Goal: Communication & Community: Answer question/provide support

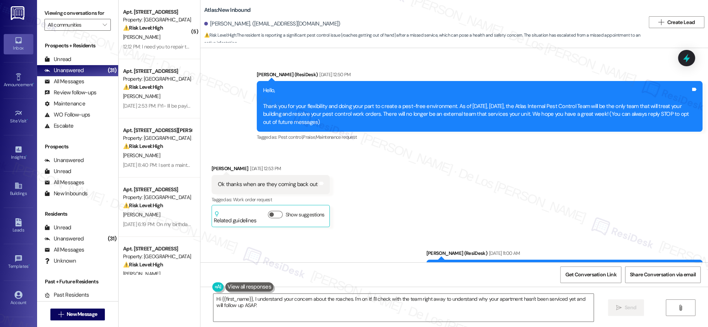
scroll to position [3197, 0]
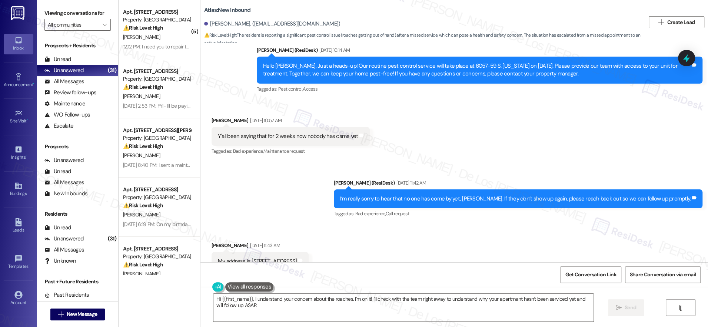
drag, startPoint x: 137, startPoint y: 36, endPoint x: 223, endPoint y: 17, distance: 88.0
click at [140, 35] on div "[PERSON_NAME]" at bounding box center [157, 37] width 70 height 9
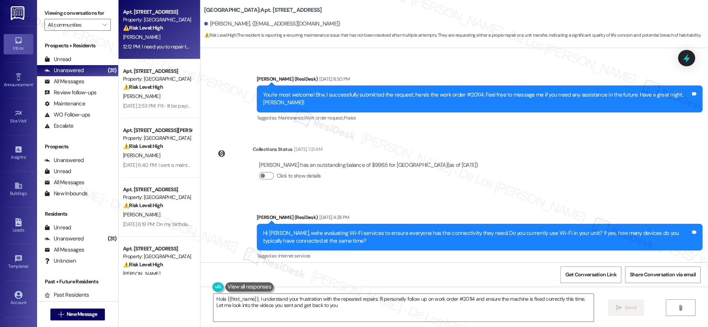
type textarea "Hola {{first_name}}, I understand your frustration with the repeated repairs. I…"
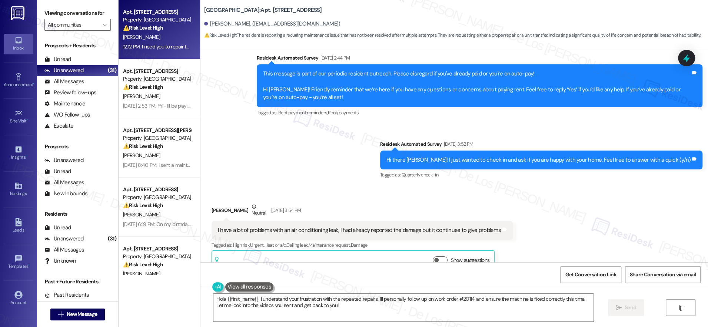
scroll to position [499, 0]
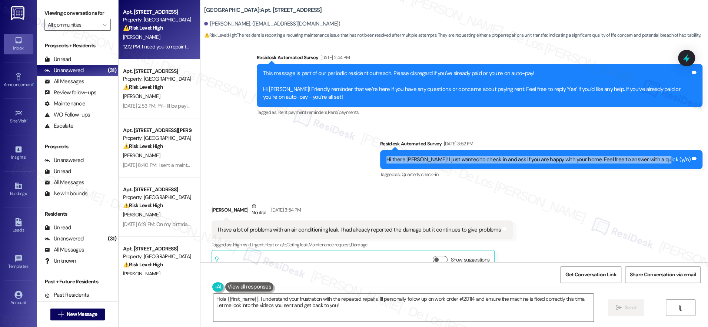
drag, startPoint x: 419, startPoint y: 159, endPoint x: 679, endPoint y: 166, distance: 260.5
click at [687, 163] on div "Hi there [PERSON_NAME]! I just wanted to check in and ask if you are happy with…" at bounding box center [539, 160] width 306 height 8
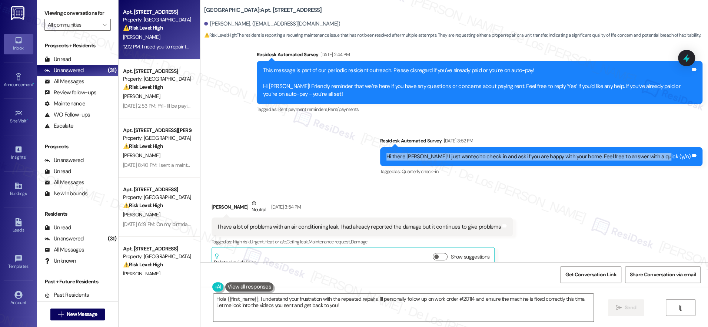
scroll to position [503, 0]
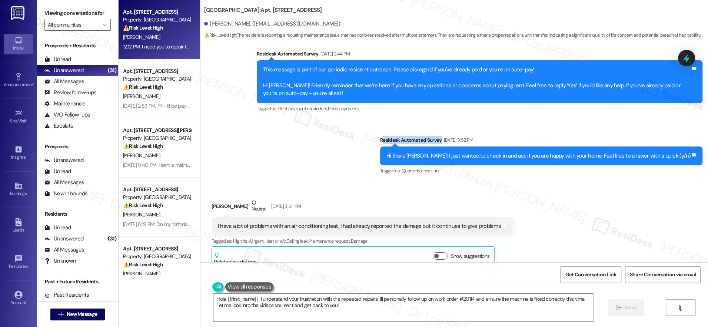
drag, startPoint x: 415, startPoint y: 140, endPoint x: 472, endPoint y: 140, distance: 57.0
click at [472, 140] on div "Residesk Automated Survey [DATE] 3:52 PM" at bounding box center [541, 141] width 322 height 10
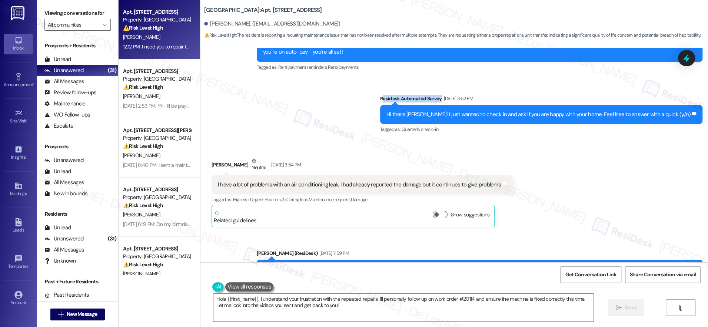
scroll to position [545, 0]
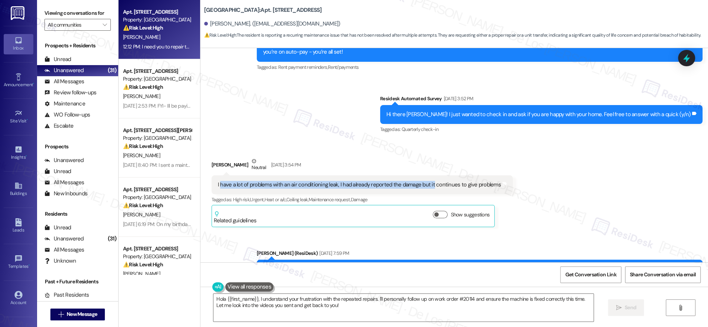
drag, startPoint x: 214, startPoint y: 186, endPoint x: 424, endPoint y: 188, distance: 210.8
click at [424, 188] on div "I have a lot of problems with an air conditioning leak, I had already reported …" at bounding box center [359, 185] width 283 height 8
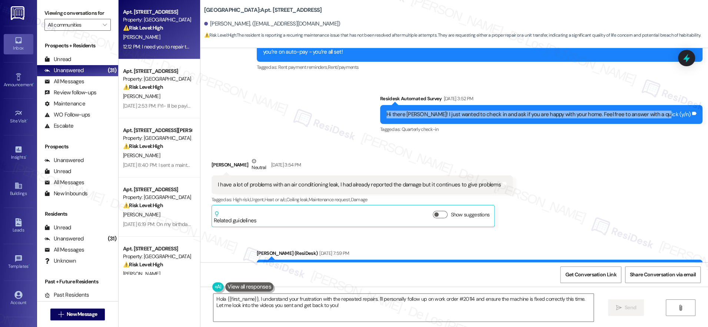
drag, startPoint x: 420, startPoint y: 115, endPoint x: 683, endPoint y: 117, distance: 263.4
click at [687, 113] on div "Hi there [PERSON_NAME]! I just wanted to check in and ask if you are happy with…" at bounding box center [538, 115] width 304 height 8
click at [581, 116] on div "Hi there [PERSON_NAME]! I just wanted to check in and ask if you are happy with…" at bounding box center [538, 115] width 304 height 8
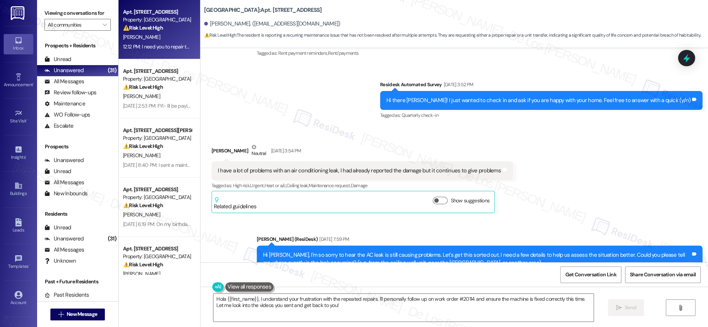
scroll to position [559, 0]
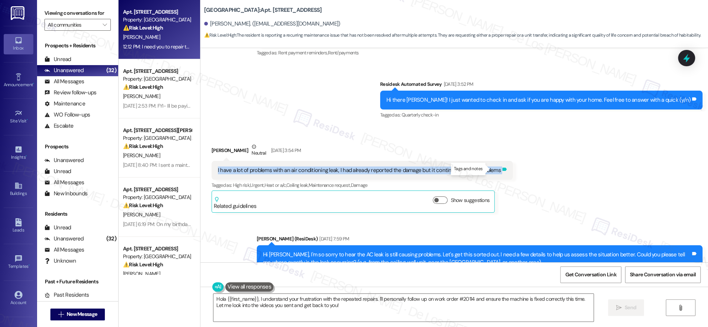
drag, startPoint x: 211, startPoint y: 170, endPoint x: 491, endPoint y: 170, distance: 280.4
click at [491, 170] on div "I have a lot of problems with an air conditioning leak, I had already reported …" at bounding box center [362, 170] width 301 height 19
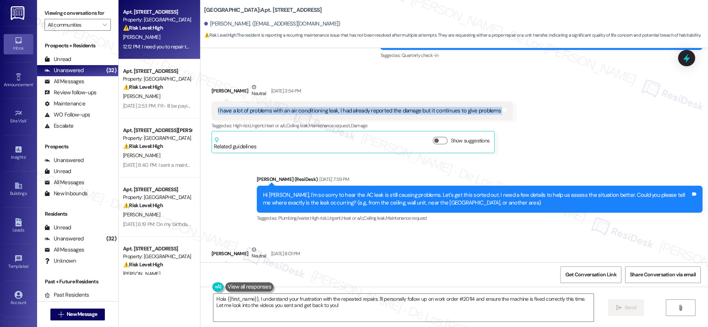
scroll to position [619, 0]
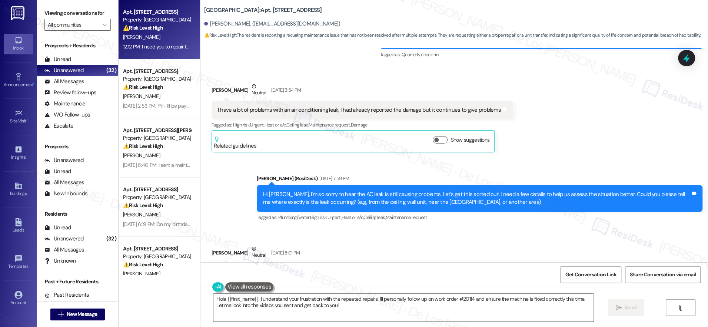
click at [273, 197] on div "Hi [PERSON_NAME], I'm so sorry to hear the AC leak is still causing problems. L…" at bounding box center [476, 199] width 427 height 16
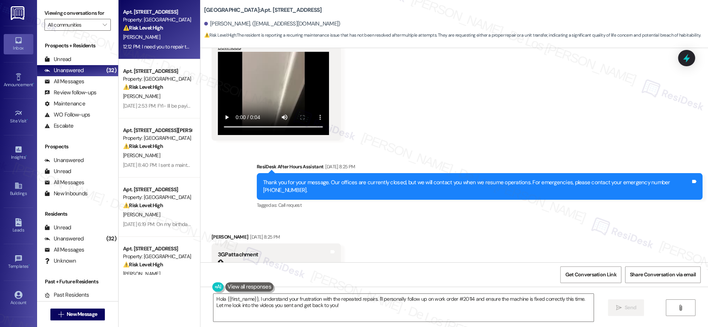
scroll to position [3200, 0]
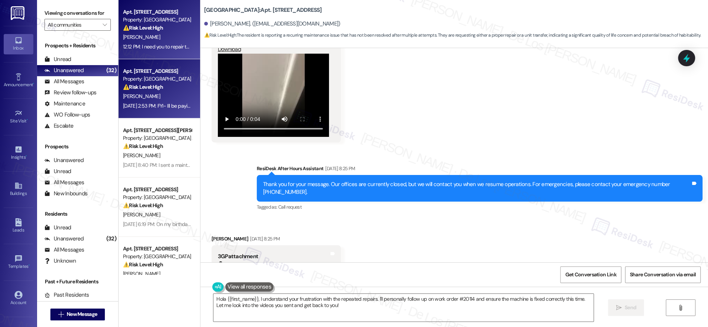
click at [157, 97] on div "[PERSON_NAME]" at bounding box center [157, 96] width 70 height 9
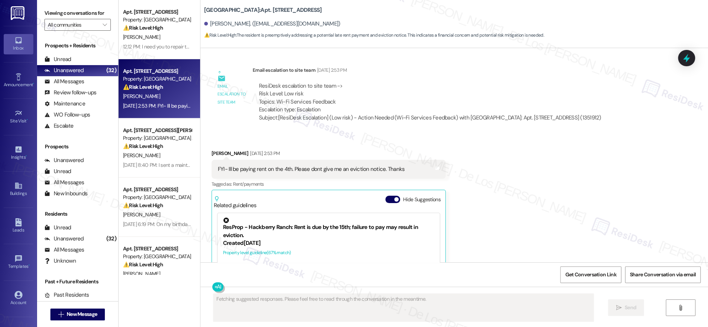
scroll to position [2590, 0]
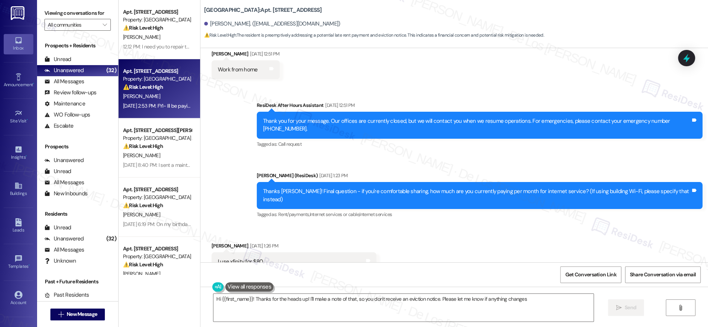
type textarea "Hi {{first_name}}! Thanks for the heads up! I'll make a note of that, so you do…"
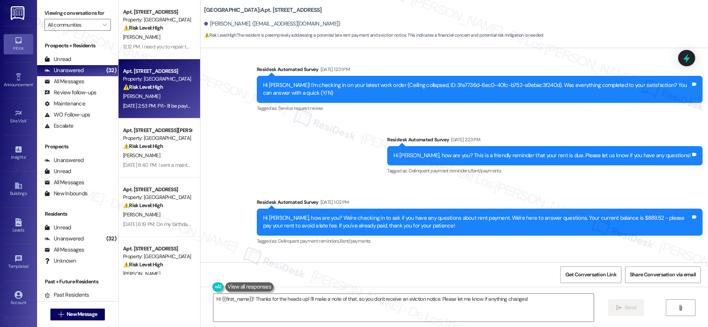
scroll to position [606, 0]
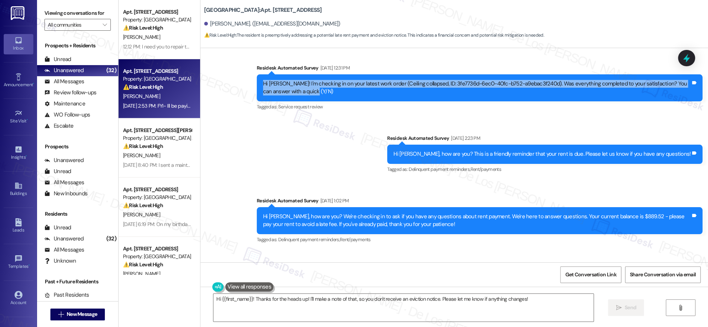
drag, startPoint x: 257, startPoint y: 84, endPoint x: 319, endPoint y: 97, distance: 63.2
click at [319, 97] on div "Hi [PERSON_NAME]! I'm checking in on your latest work order (Ceiling collapsed,…" at bounding box center [480, 87] width 446 height 27
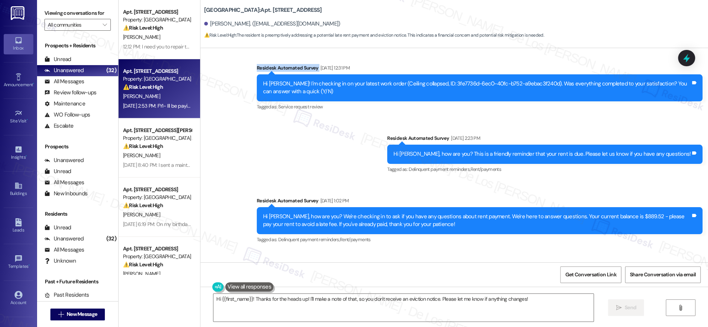
drag, startPoint x: 250, startPoint y: 68, endPoint x: 317, endPoint y: 79, distance: 68.3
click at [312, 68] on div "Residesk Automated Survey [DATE] 12:31 PM" at bounding box center [480, 69] width 446 height 10
drag, startPoint x: 378, startPoint y: 84, endPoint x: 519, endPoint y: 86, distance: 141.1
click at [527, 84] on div "Hi [PERSON_NAME]! I'm checking in on your latest work order (Ceiling collapsed,…" at bounding box center [476, 88] width 427 height 16
click at [434, 83] on div "Hi [PERSON_NAME]! I'm checking in on your latest work order (Ceiling collapsed,…" at bounding box center [476, 88] width 427 height 16
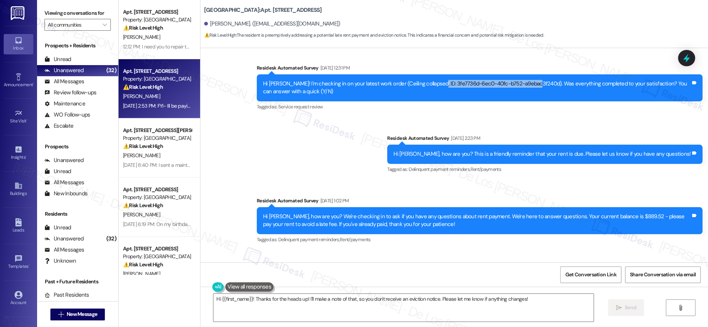
drag, startPoint x: 424, startPoint y: 84, endPoint x: 526, endPoint y: 86, distance: 101.2
click at [526, 85] on div "Hi [PERSON_NAME]! I'm checking in on your latest work order (Ceiling collapsed,…" at bounding box center [476, 88] width 427 height 16
click at [379, 84] on div "Hi [PERSON_NAME]! I'm checking in on your latest work order (Ceiling collapsed,…" at bounding box center [476, 88] width 427 height 16
drag, startPoint x: 377, startPoint y: 84, endPoint x: 417, endPoint y: 84, distance: 39.6
click at [417, 84] on div "Hi [PERSON_NAME]! I'm checking in on your latest work order (Ceiling collapsed,…" at bounding box center [476, 88] width 427 height 16
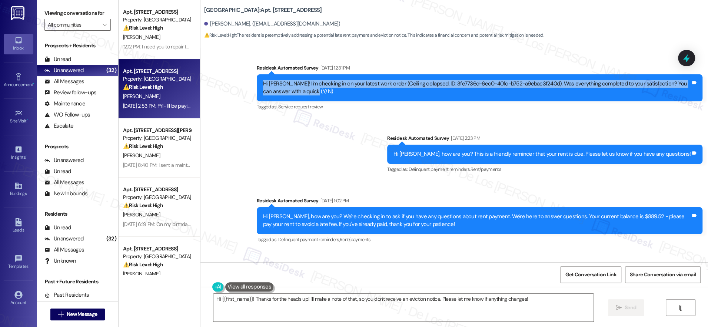
drag, startPoint x: 313, startPoint y: 90, endPoint x: 254, endPoint y: 91, distance: 58.2
click at [262, 87] on div "Hi [PERSON_NAME]! I'm checking in on your latest work order (Ceiling collapsed,…" at bounding box center [476, 88] width 429 height 16
click at [291, 92] on div "Hi [PERSON_NAME]! I'm checking in on your latest work order (Ceiling collapsed,…" at bounding box center [476, 88] width 427 height 16
drag, startPoint x: 292, startPoint y: 91, endPoint x: 257, endPoint y: 88, distance: 34.2
click at [263, 88] on div "Hi [PERSON_NAME]! I'm checking in on your latest work order (Ceiling collapsed,…" at bounding box center [476, 88] width 427 height 16
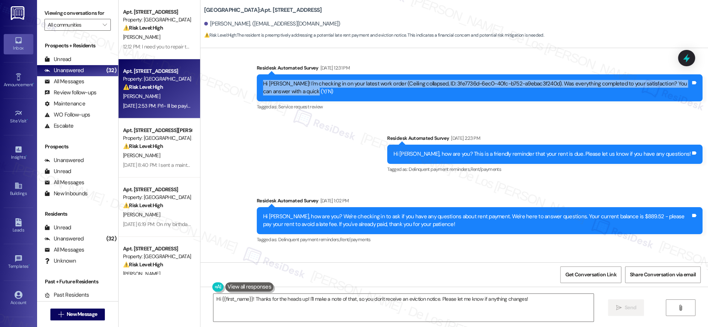
drag, startPoint x: 261, startPoint y: 80, endPoint x: 320, endPoint y: 91, distance: 59.6
click at [320, 91] on div "Hi [PERSON_NAME]! I'm checking in on your latest work order (Ceiling collapsed,…" at bounding box center [480, 87] width 446 height 27
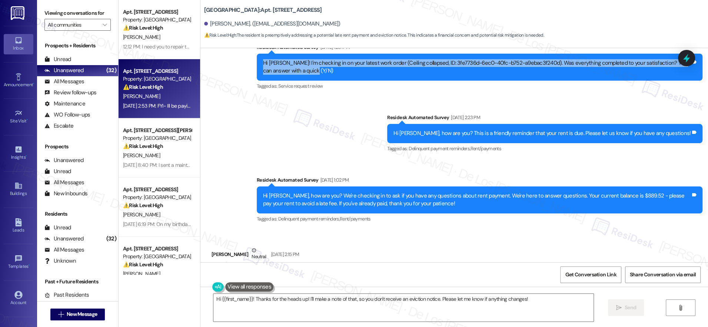
scroll to position [626, 0]
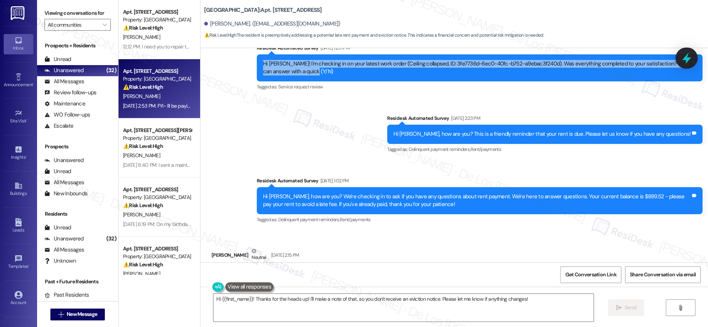
click at [685, 58] on icon at bounding box center [686, 58] width 9 height 11
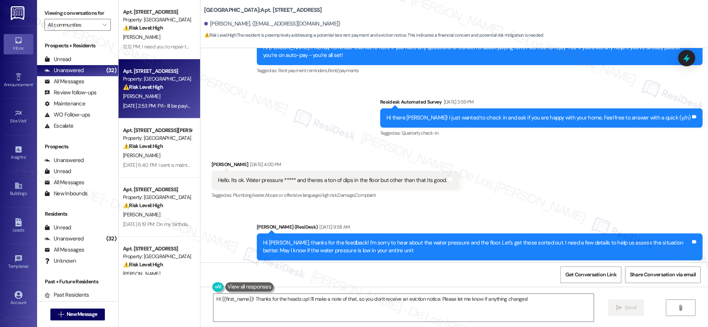
scroll to position [373, 0]
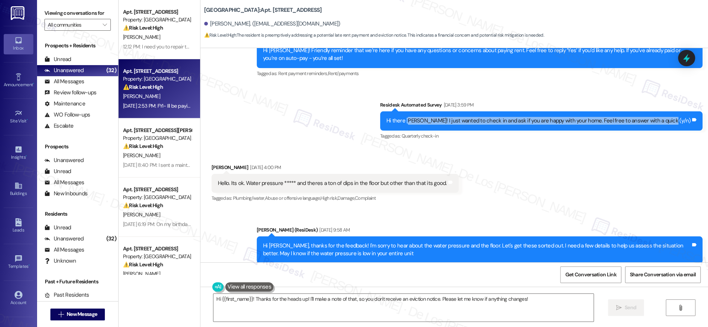
drag, startPoint x: 437, startPoint y: 121, endPoint x: 530, endPoint y: 128, distance: 93.6
click at [530, 128] on div "Hi there [PERSON_NAME]! I just wanted to check in and ask if you are happy with…" at bounding box center [541, 120] width 322 height 19
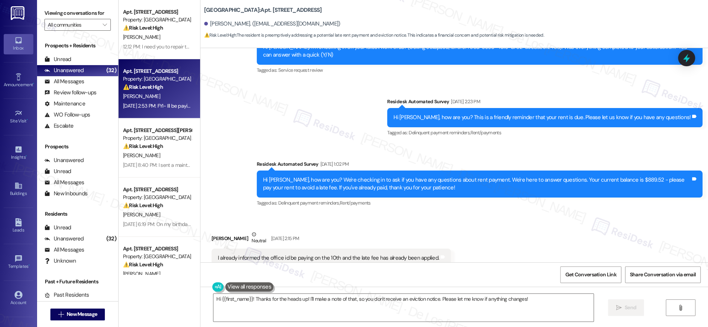
scroll to position [612, 0]
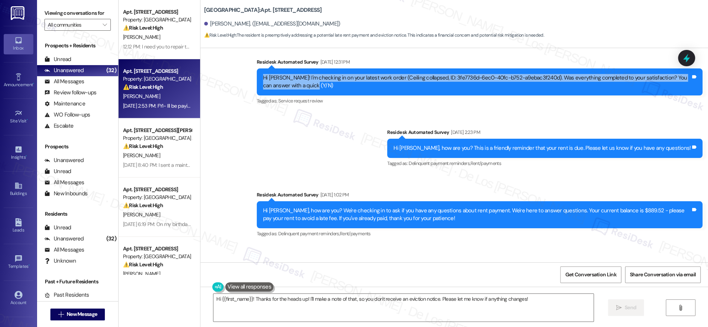
drag, startPoint x: 312, startPoint y: 90, endPoint x: 254, endPoint y: 74, distance: 59.8
click at [257, 74] on div "Hi [PERSON_NAME]! I'm checking in on your latest work order (Ceiling collapsed,…" at bounding box center [480, 82] width 446 height 27
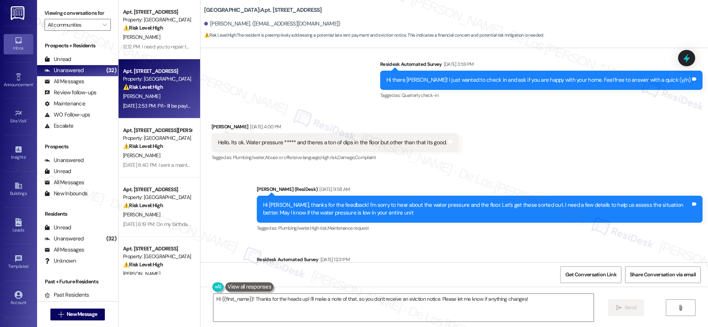
scroll to position [408, 0]
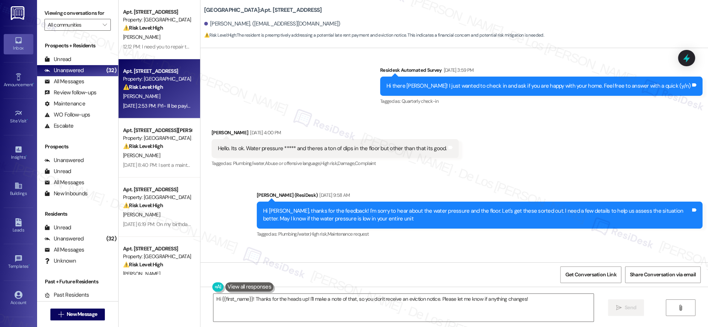
click at [517, 85] on div "Hi there [PERSON_NAME]! I just wanted to check in and ask if you are happy with…" at bounding box center [538, 86] width 304 height 8
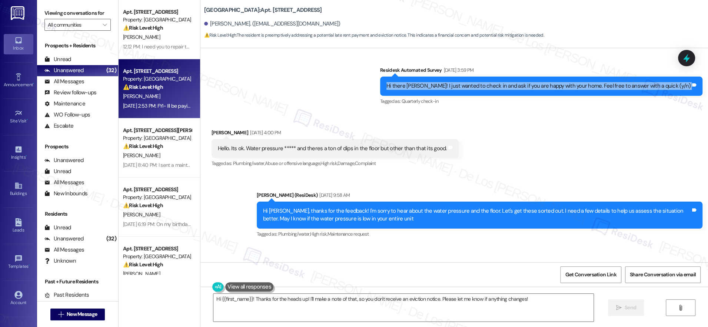
click at [517, 85] on div "Hi there [PERSON_NAME]! I just wanted to check in and ask if you are happy with…" at bounding box center [538, 86] width 304 height 8
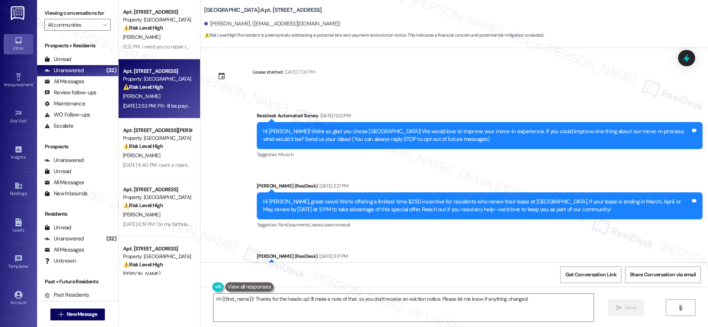
scroll to position [0, 0]
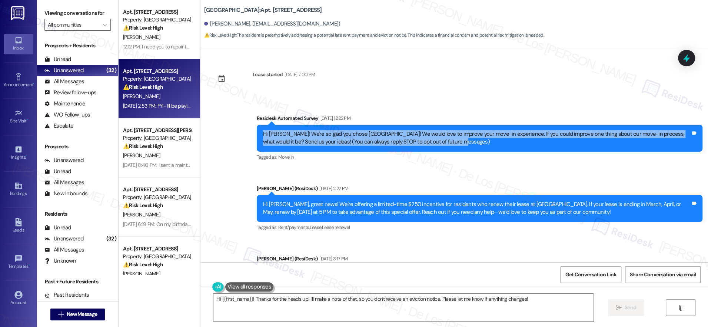
drag, startPoint x: 256, startPoint y: 133, endPoint x: 460, endPoint y: 141, distance: 204.2
click at [459, 141] on div "Hi [PERSON_NAME]! We're so glad you chose [GEOGRAPHIC_DATA]! We would love to i…" at bounding box center [476, 138] width 429 height 16
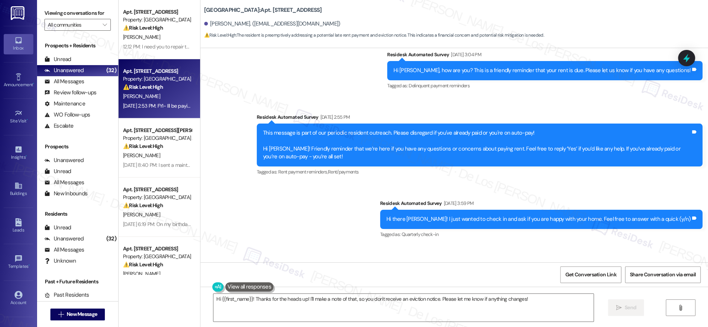
scroll to position [325, 0]
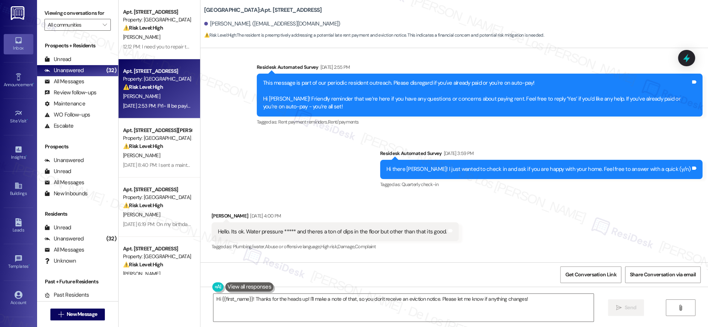
click at [469, 167] on div "Hi there [PERSON_NAME]! I just wanted to check in and ask if you are happy with…" at bounding box center [538, 170] width 304 height 8
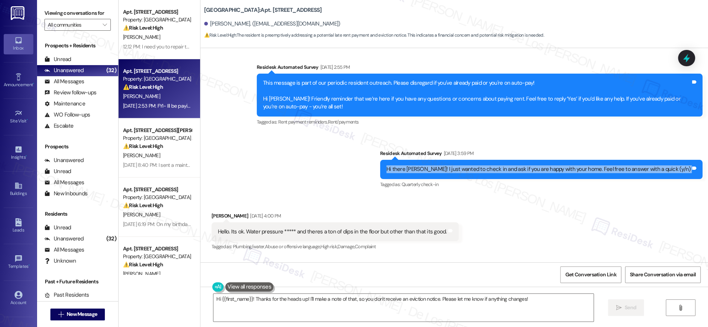
click at [469, 167] on div "Hi there [PERSON_NAME]! I just wanted to check in and ask if you are happy with…" at bounding box center [538, 170] width 304 height 8
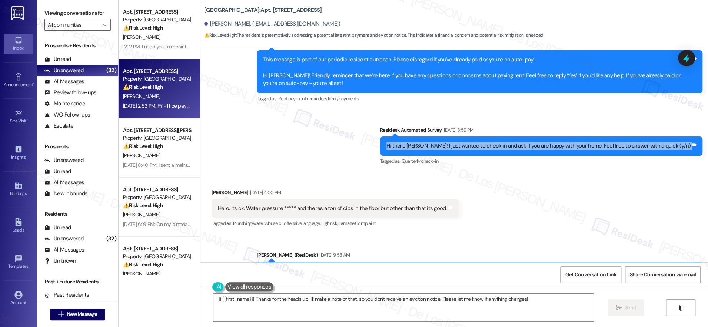
scroll to position [351, 0]
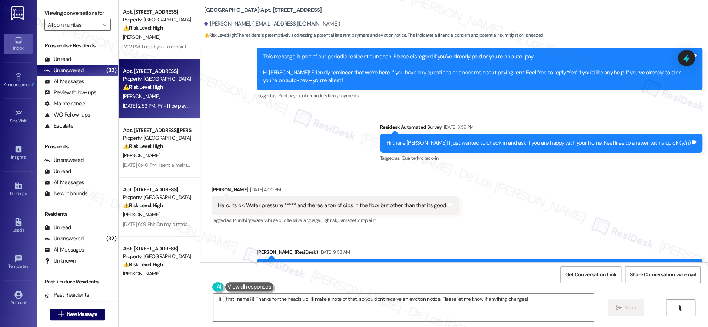
click at [350, 205] on div "Hello. Its ok. Water pressure ***** and theres a ton of dips in the floor but o…" at bounding box center [332, 206] width 229 height 8
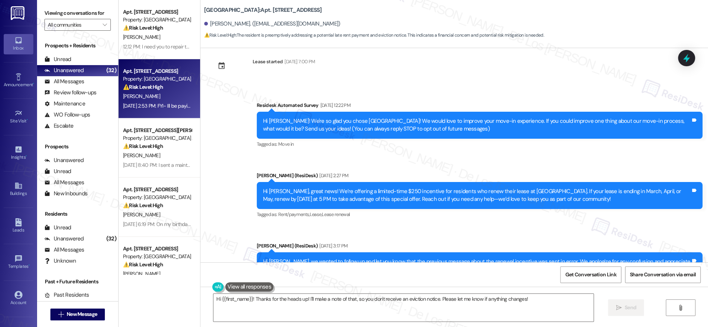
scroll to position [0, 0]
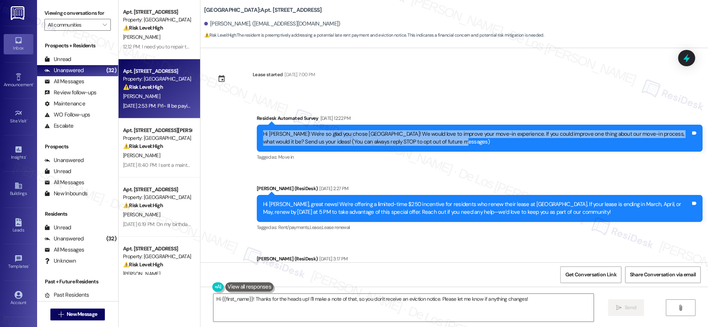
drag, startPoint x: 450, startPoint y: 144, endPoint x: 253, endPoint y: 135, distance: 197.3
click at [257, 135] on div "Hi [PERSON_NAME]! We're so glad you chose [GEOGRAPHIC_DATA]! We would love to i…" at bounding box center [480, 138] width 446 height 27
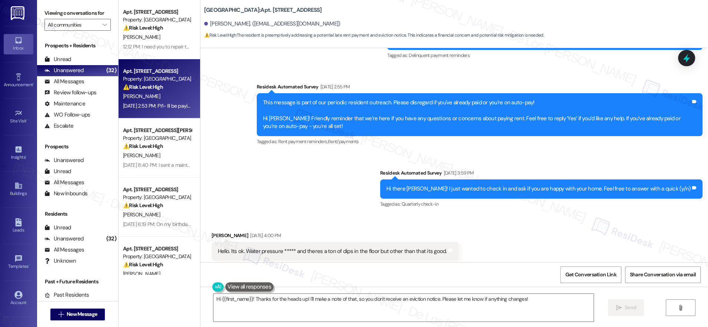
scroll to position [319, 0]
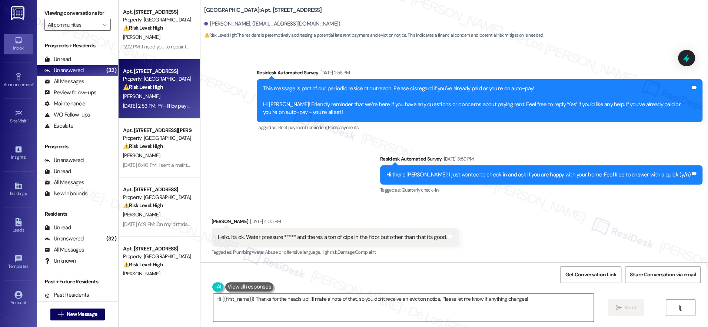
click at [463, 172] on div "Hi there [PERSON_NAME]! I just wanted to check in and ask if you are happy with…" at bounding box center [538, 175] width 304 height 8
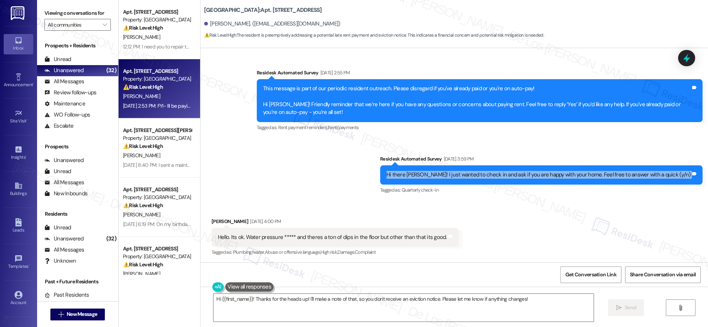
click at [463, 172] on div "Hi there [PERSON_NAME]! I just wanted to check in and ask if you are happy with…" at bounding box center [538, 175] width 304 height 8
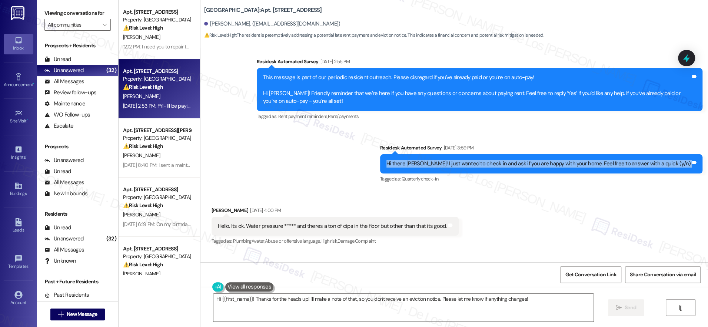
scroll to position [330, 0]
drag, startPoint x: 684, startPoint y: 58, endPoint x: 677, endPoint y: 62, distance: 8.0
click at [684, 58] on icon at bounding box center [686, 58] width 7 height 9
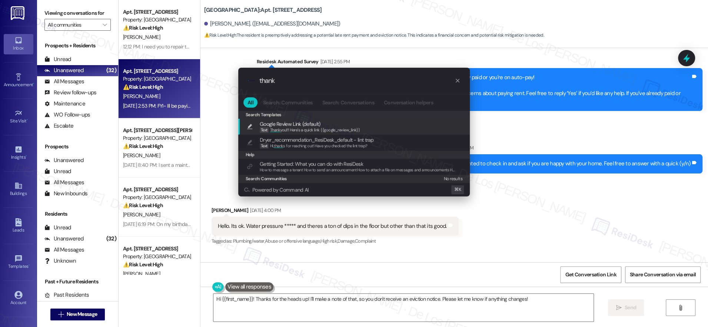
type input "thank"
click at [297, 126] on span "Google Review Link (default)" at bounding box center [290, 124] width 60 height 8
type textarea "Thank you!!! Here's a quick link {{google_review_link}}"
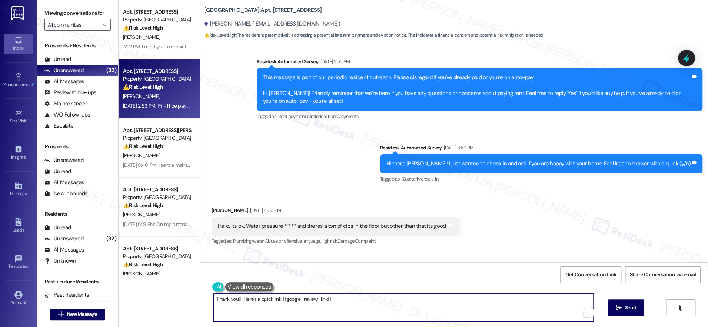
drag, startPoint x: 209, startPoint y: 300, endPoint x: 363, endPoint y: 304, distance: 154.5
click at [362, 303] on textarea "Thank you!!! Here's a quick link {{google_review_link}}" at bounding box center [403, 308] width 380 height 28
click at [351, 308] on textarea "Thank you!!! Here's a quick link {{google_review_link}}" at bounding box center [403, 308] width 380 height 28
drag, startPoint x: 331, startPoint y: 301, endPoint x: 203, endPoint y: 299, distance: 128.2
click at [209, 299] on div "Thank you!!! Here's a quick link {{google_review_link}}" at bounding box center [399, 308] width 381 height 29
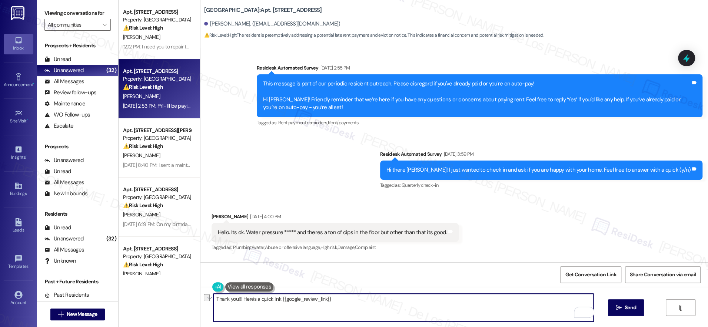
scroll to position [309, 0]
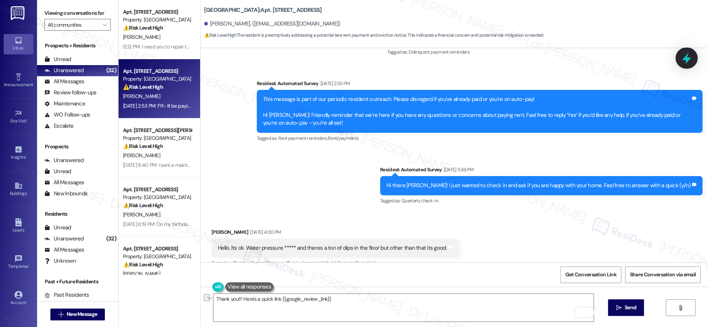
click at [686, 55] on icon at bounding box center [686, 58] width 13 height 13
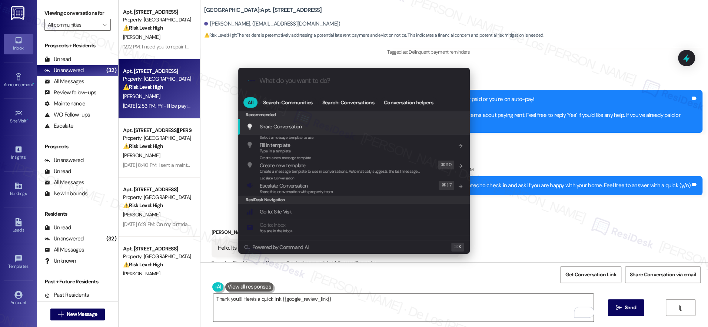
click at [516, 71] on div ".cls-1{fill:#0a055f;}.cls-2{fill:#0cc4c4;} resideskLogoBlueOrange All Search: C…" at bounding box center [354, 163] width 708 height 327
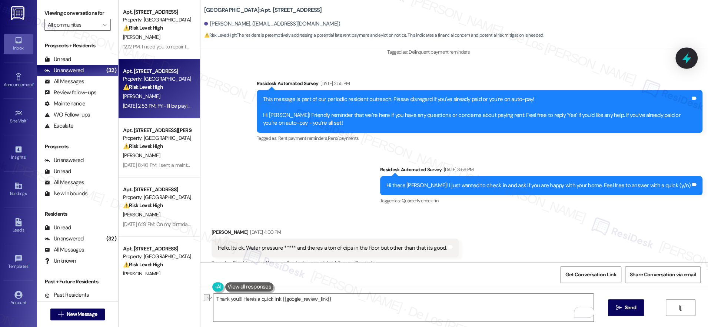
click at [684, 55] on icon at bounding box center [686, 58] width 13 height 13
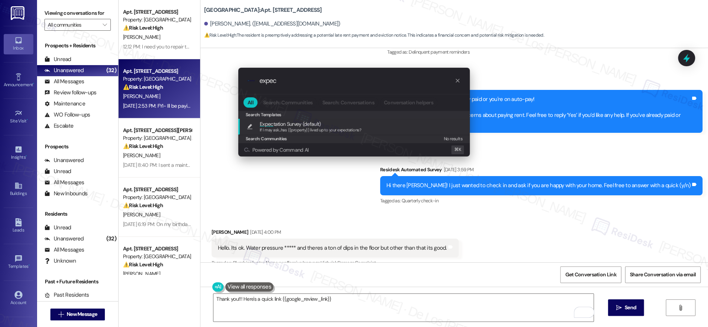
type input "expec"
drag, startPoint x: 287, startPoint y: 127, endPoint x: 290, endPoint y: 126, distance: 3.9
click at [287, 127] on span "If I may ask...has {{property}} lived up to your expectations?" at bounding box center [310, 129] width 101 height 5
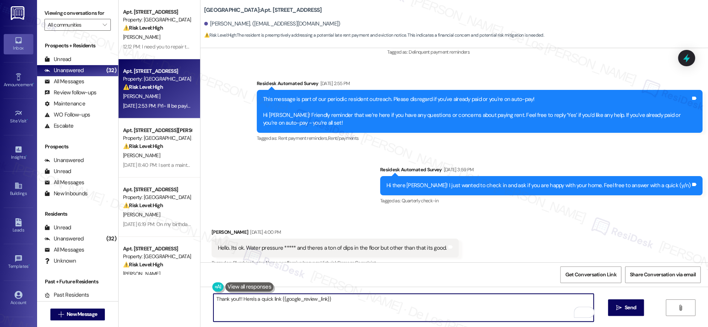
type textarea "If I may ask...has {{property}} lived up to your expectations?"
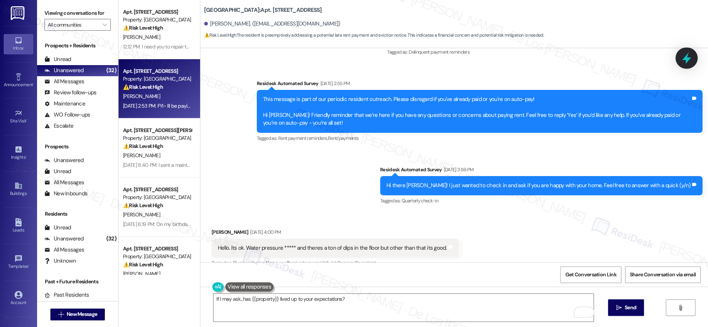
click at [685, 59] on icon at bounding box center [686, 58] width 9 height 11
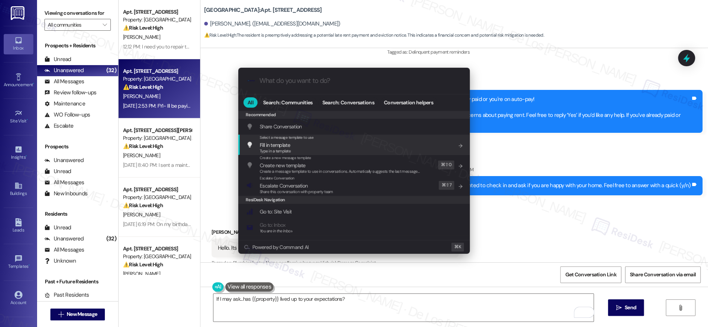
click at [551, 76] on div ".cls-1{fill:#0a055f;}.cls-2{fill:#0cc4c4;} resideskLogoBlueOrange All Search: C…" at bounding box center [354, 163] width 708 height 327
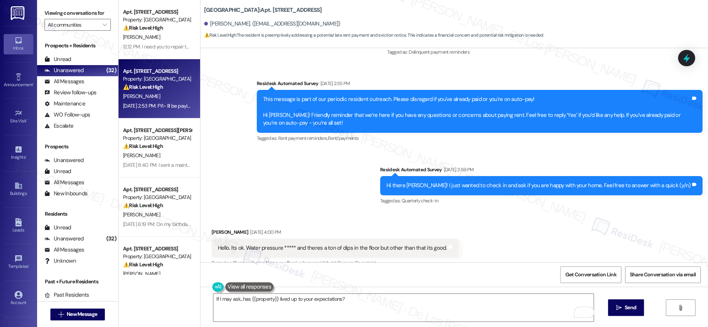
scroll to position [0, 0]
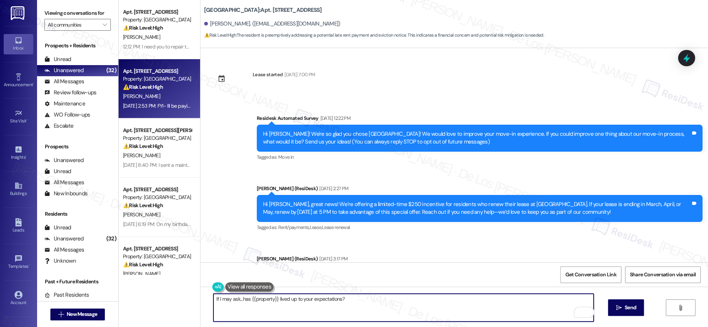
drag, startPoint x: 349, startPoint y: 299, endPoint x: 344, endPoint y: 300, distance: 5.3
click at [345, 300] on textarea "If I may ask...has {{property}} lived up to your expectations?" at bounding box center [403, 308] width 380 height 28
drag, startPoint x: 344, startPoint y: 300, endPoint x: 276, endPoint y: 301, distance: 68.5
click at [270, 300] on textarea "If I may ask...has {{property}} lived up to your expectations?" at bounding box center [403, 308] width 380 height 28
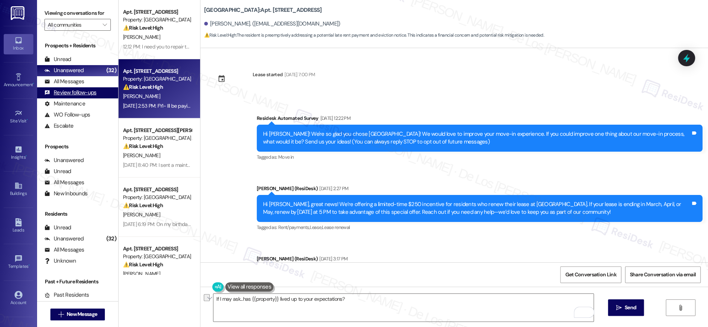
click at [87, 94] on div "Review follow-ups" at bounding box center [70, 93] width 52 height 8
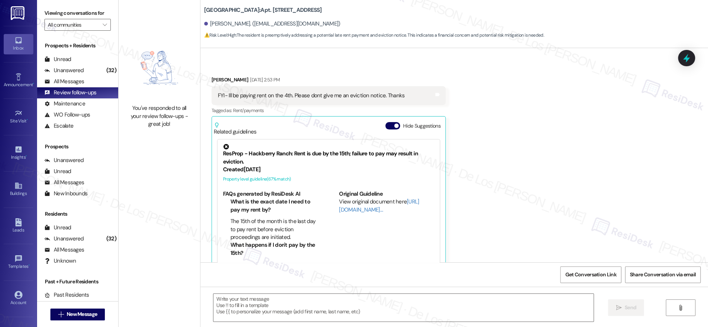
scroll to position [2856, 0]
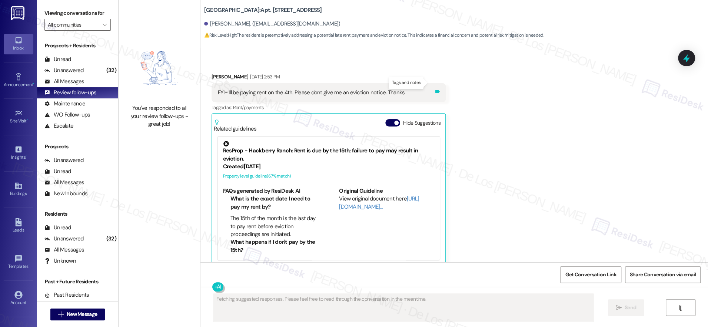
click at [435, 90] on icon at bounding box center [437, 91] width 4 height 3
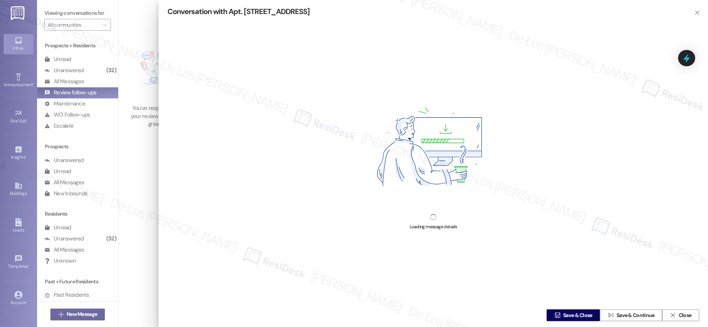
type textarea "Hi {{first_name}}, thanks for the heads up! I'll make a note that your rent pay…"
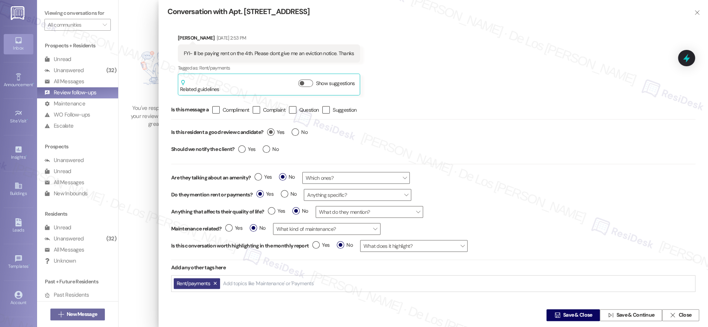
click at [271, 133] on label "Yes" at bounding box center [275, 133] width 17 height 8
click at [271, 133] on input "Yes" at bounding box center [275, 134] width 17 height 10
radio input "true"
click at [570, 315] on span "Save & Close" at bounding box center [577, 316] width 29 height 8
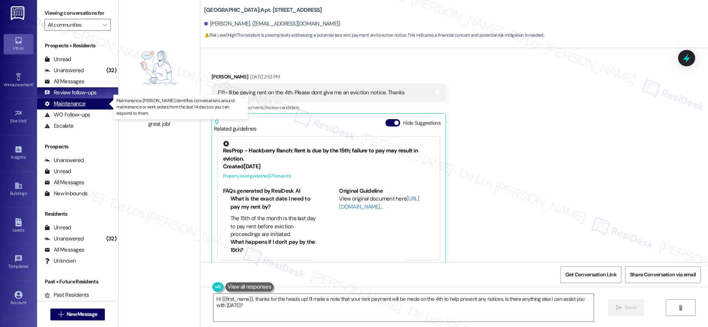
click at [74, 101] on div "Maintenance" at bounding box center [64, 104] width 41 height 8
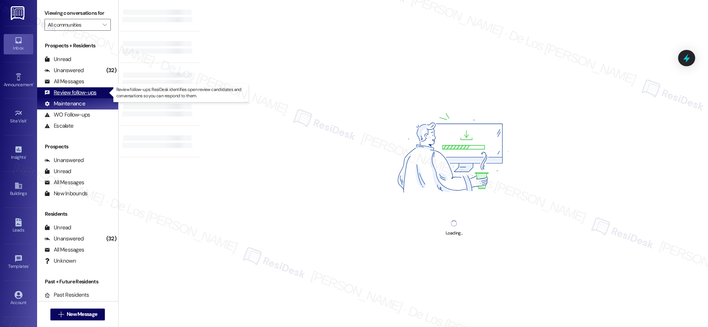
click at [78, 96] on div "Review follow-ups" at bounding box center [70, 93] width 52 height 8
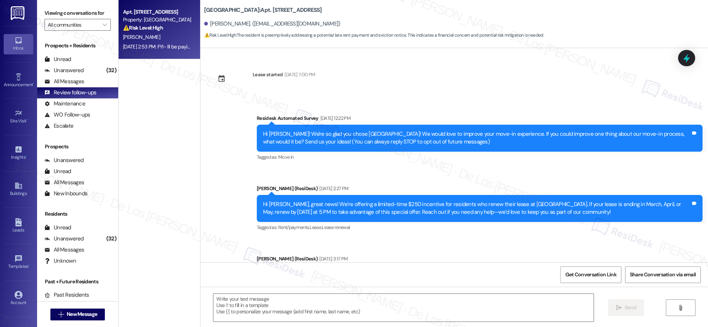
click at [173, 29] on div "⚠️ Risk Level: High The resident is preemptively addressing a potential late re…" at bounding box center [157, 28] width 69 height 8
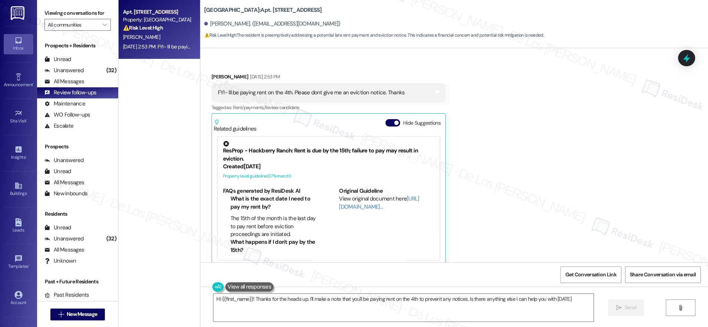
type textarea "Hi {{first_name}}! Thanks for the heads up. I'll make a note that you'll be pay…"
drag, startPoint x: 95, startPoint y: 71, endPoint x: 110, endPoint y: 74, distance: 15.3
click at [95, 71] on div "Unanswered (32)" at bounding box center [77, 70] width 81 height 11
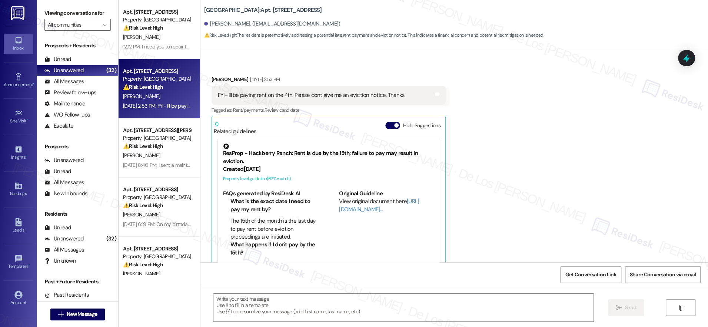
scroll to position [2856, 0]
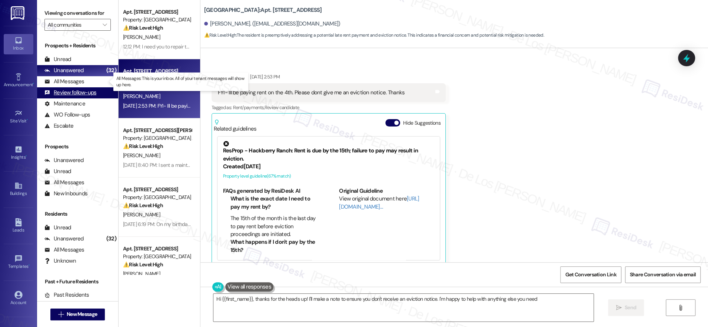
type textarea "Hi {{first_name}}, thanks for the heads up! I'll make a note to ensure you don'…"
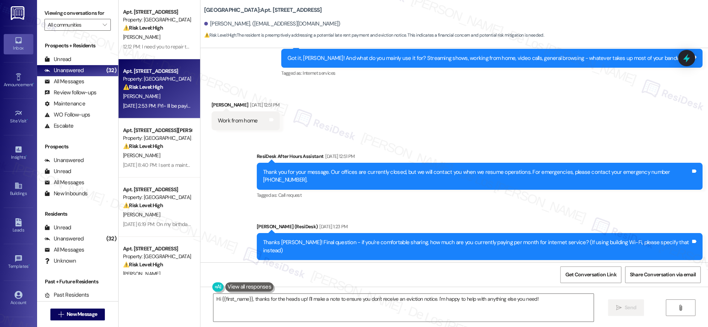
scroll to position [2476, 0]
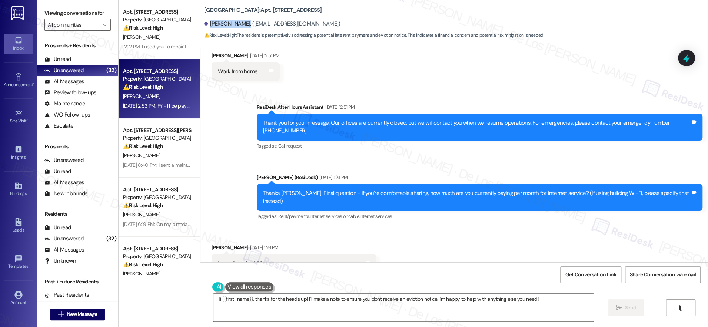
drag, startPoint x: 204, startPoint y: 25, endPoint x: 239, endPoint y: 26, distance: 34.8
click at [239, 26] on div "[PERSON_NAME]. ([EMAIL_ADDRESS][DOMAIN_NAME])" at bounding box center [272, 24] width 136 height 8
click at [237, 24] on div "[PERSON_NAME]. ([EMAIL_ADDRESS][DOMAIN_NAME])" at bounding box center [272, 24] width 136 height 8
drag, startPoint x: 237, startPoint y: 24, endPoint x: 204, endPoint y: 24, distance: 32.2
click at [204, 24] on div "[PERSON_NAME]. ([EMAIL_ADDRESS][DOMAIN_NAME])" at bounding box center [272, 24] width 136 height 8
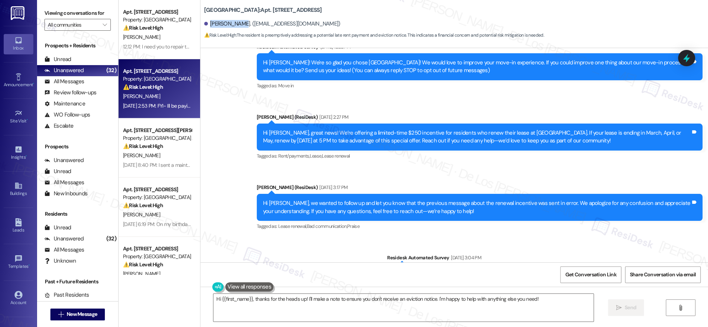
scroll to position [0, 0]
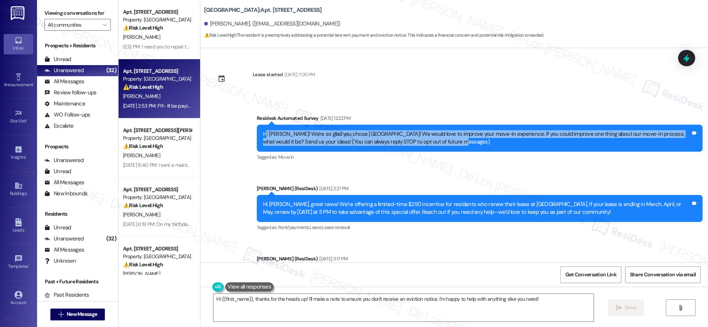
drag, startPoint x: 448, startPoint y: 144, endPoint x: 264, endPoint y: 130, distance: 184.2
click at [263, 131] on div "Hi [PERSON_NAME]! We're so glad you chose [GEOGRAPHIC_DATA]! We would love to i…" at bounding box center [476, 138] width 427 height 16
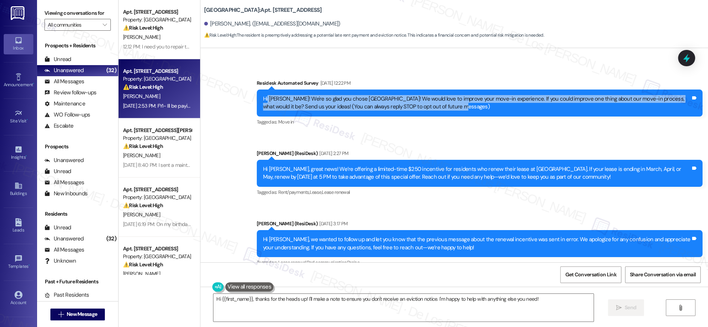
scroll to position [37, 0]
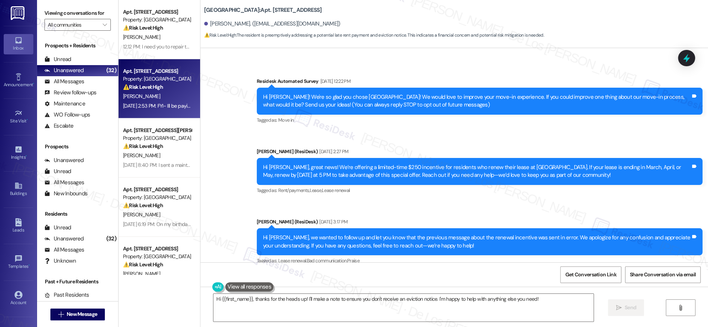
click at [286, 103] on div "Hi [PERSON_NAME]! We're so glad you chose [GEOGRAPHIC_DATA]! We would love to i…" at bounding box center [476, 101] width 427 height 16
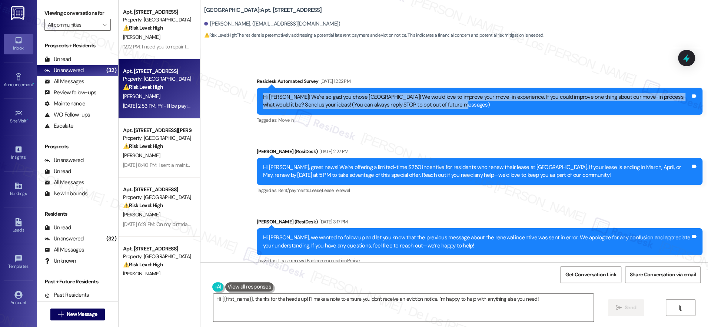
drag, startPoint x: 256, startPoint y: 96, endPoint x: 456, endPoint y: 107, distance: 200.0
click at [452, 105] on div "Hi [PERSON_NAME]! We're so glad you chose [GEOGRAPHIC_DATA]! We would love to i…" at bounding box center [476, 101] width 427 height 16
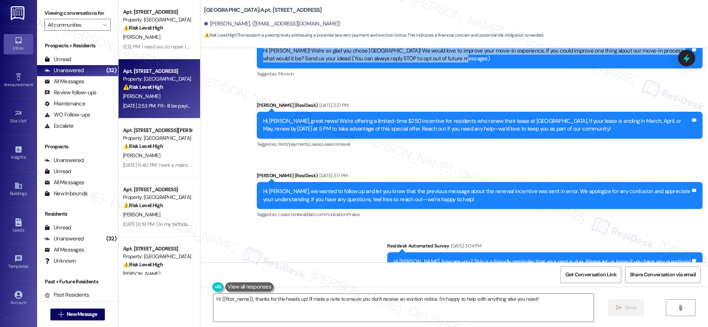
scroll to position [31, 0]
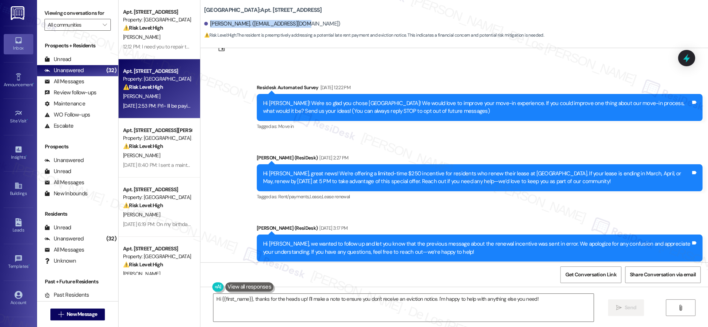
drag, startPoint x: 203, startPoint y: 25, endPoint x: 332, endPoint y: 23, distance: 128.9
click at [332, 23] on div "[PERSON_NAME]. ([EMAIL_ADDRESS][DOMAIN_NAME])" at bounding box center [456, 24] width 504 height 15
click at [384, 56] on div "Lease started [DATE] 7:00 PM Survey, sent via SMS Residesk Automated Survey [DA…" at bounding box center [453, 155] width 507 height 214
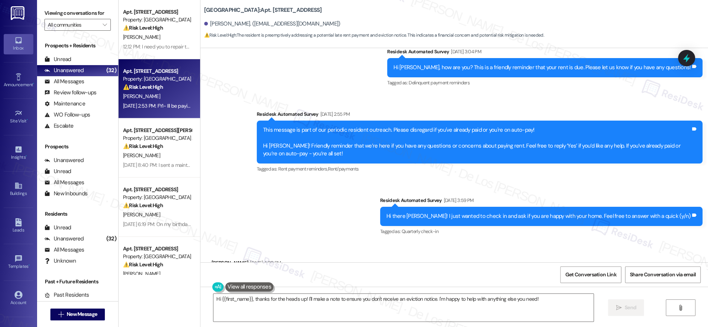
scroll to position [263, 0]
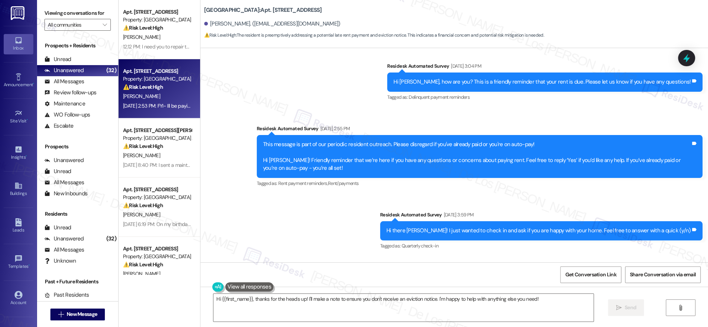
click at [436, 85] on div "Hi [PERSON_NAME], how are you? This is a friendly reminder that your rent is du…" at bounding box center [541, 82] width 297 height 8
click at [436, 84] on div "Hi [PERSON_NAME], how are you? This is a friendly reminder that your rent is du…" at bounding box center [541, 82] width 297 height 8
click at [437, 81] on div "Hi [PERSON_NAME], how are you? This is a friendly reminder that your rent is du…" at bounding box center [541, 82] width 297 height 8
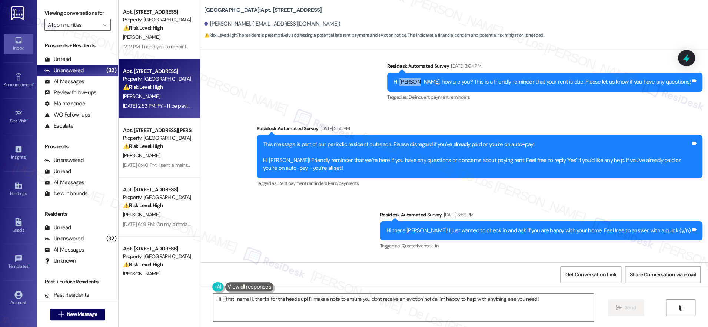
click at [437, 81] on div "Hi [PERSON_NAME], how are you? This is a friendly reminder that your rent is du…" at bounding box center [541, 82] width 297 height 8
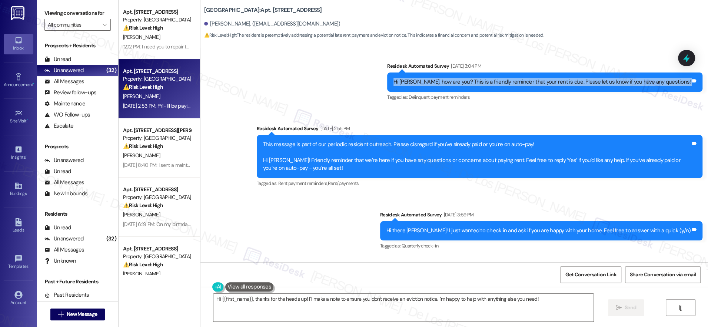
click at [437, 81] on div "Hi [PERSON_NAME], how are you? This is a friendly reminder that your rent is du…" at bounding box center [541, 82] width 297 height 8
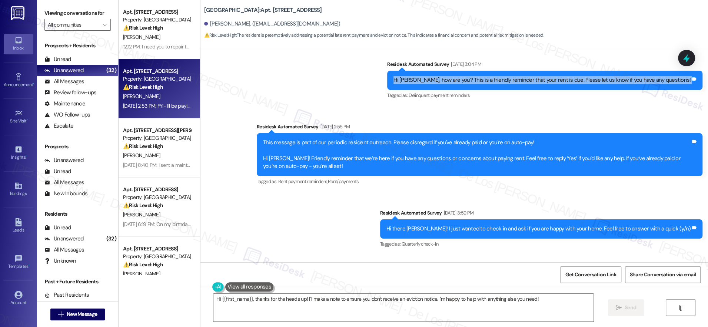
scroll to position [270, 0]
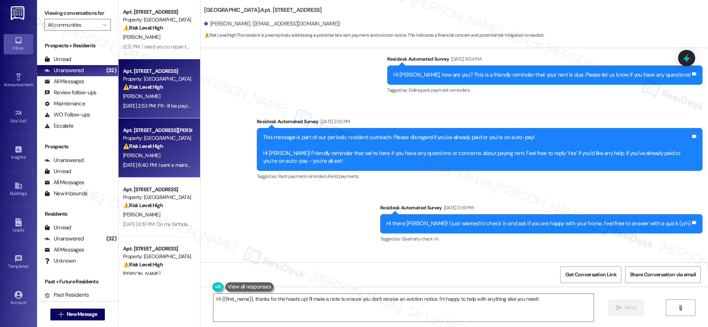
click at [166, 151] on div "[PERSON_NAME]" at bounding box center [157, 155] width 70 height 9
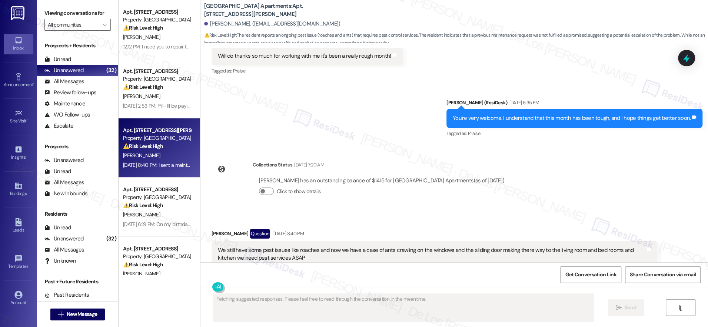
scroll to position [4994, 0]
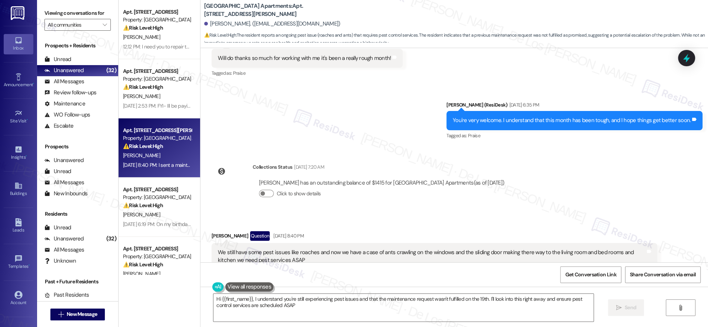
type textarea "Hi {{first_name}}, I understand you're still experiencing pest issues and that …"
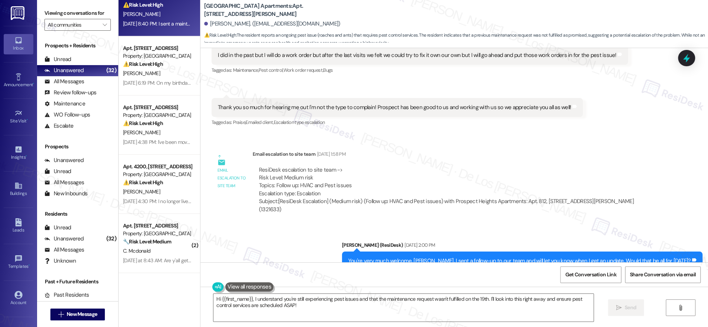
scroll to position [147, 0]
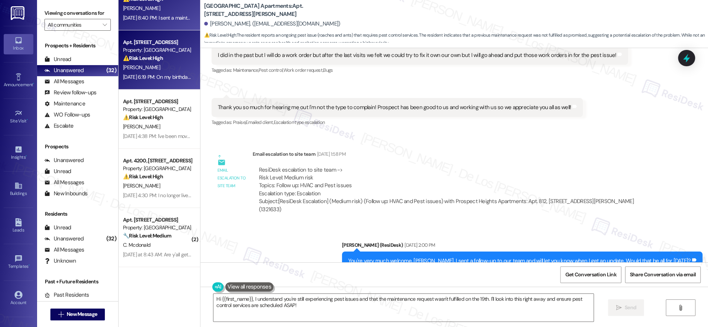
click at [171, 70] on div "[PERSON_NAME]" at bounding box center [157, 67] width 70 height 9
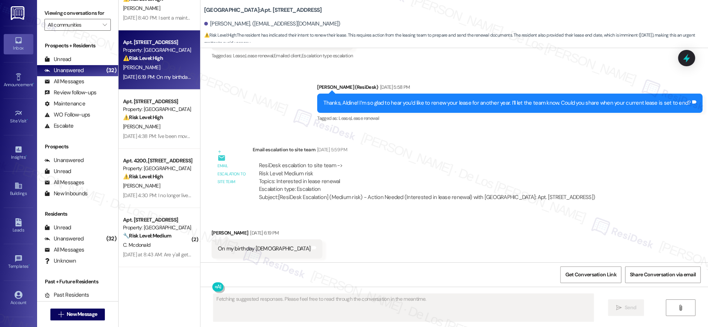
scroll to position [4707, 0]
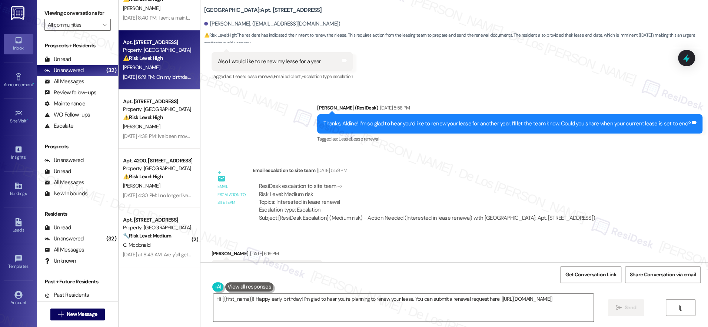
type textarea "Hi {{first_name}}! Happy early birthday! I'm glad to hear you're planning to re…"
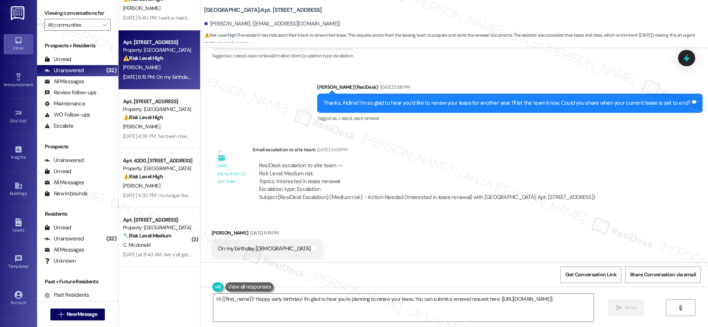
click at [496, 102] on div "Thanks, Aldine! I’m so glad to hear you’d like to renew your lease for another …" at bounding box center [506, 103] width 367 height 8
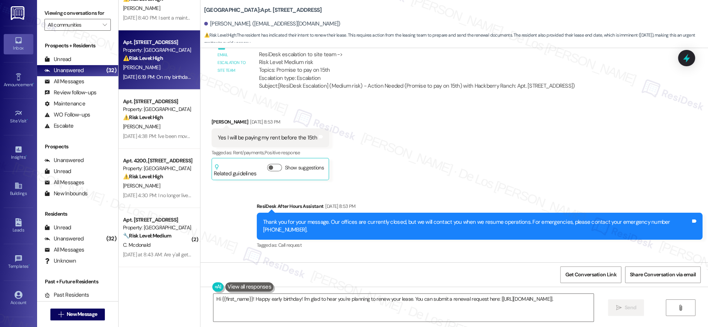
scroll to position [4099, 0]
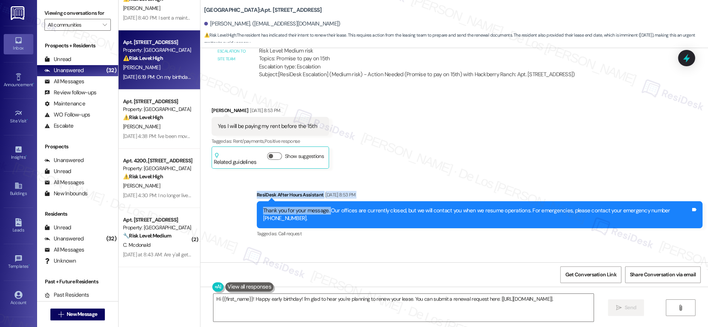
drag, startPoint x: 247, startPoint y: 190, endPoint x: 325, endPoint y: 209, distance: 80.6
click at [324, 209] on div "Sent via SMS ResiDesk After Hours Assistant [DATE] 8:53 PM Thank you for your m…" at bounding box center [479, 215] width 457 height 59
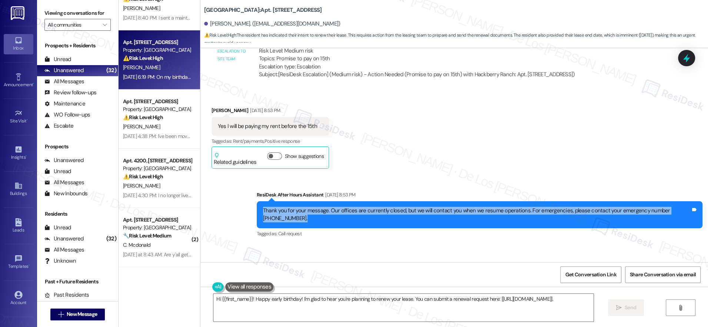
drag, startPoint x: 280, startPoint y: 215, endPoint x: 254, endPoint y: 205, distance: 27.4
click at [257, 205] on div "Thank you for your message. Our offices are currently closed, but we will conta…" at bounding box center [480, 215] width 446 height 27
drag, startPoint x: 249, startPoint y: 192, endPoint x: 375, endPoint y: 226, distance: 130.2
click at [375, 226] on div "Sent via SMS ResiDesk After Hours Assistant [DATE] 8:53 PM Thank you for your m…" at bounding box center [479, 215] width 457 height 59
click at [280, 220] on div "Thank you for your message. Our offices are currently closed, but we will conta…" at bounding box center [476, 215] width 427 height 16
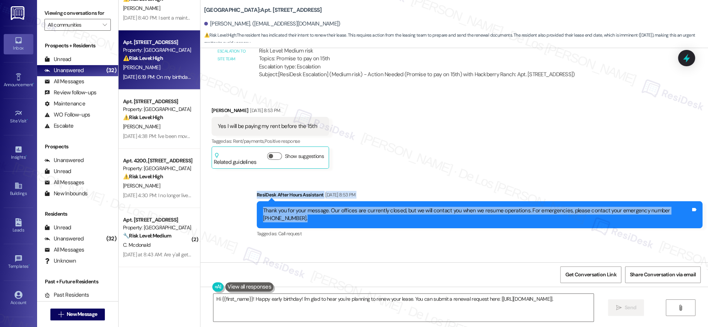
drag, startPoint x: 283, startPoint y: 220, endPoint x: 247, endPoint y: 192, distance: 46.0
click at [251, 192] on div "Sent via SMS ResiDesk After Hours Assistant [DATE] 8:53 PM Thank you for your m…" at bounding box center [479, 215] width 457 height 59
click at [284, 214] on div "Thank you for your message. Our offices are currently closed, but we will conta…" at bounding box center [476, 215] width 427 height 16
drag, startPoint x: 256, startPoint y: 208, endPoint x: 298, endPoint y: 218, distance: 42.6
click at [298, 218] on div "Thank you for your message. Our offices are currently closed, but we will conta…" at bounding box center [476, 215] width 427 height 16
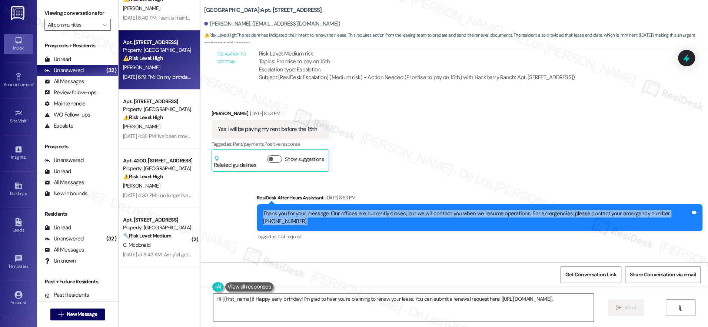
scroll to position [4089, 0]
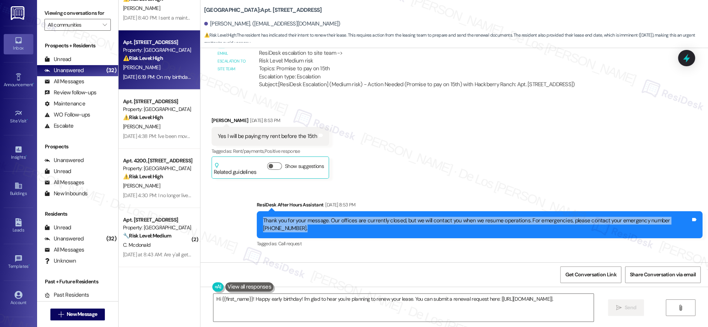
click at [283, 227] on div "Thank you for your message. Our offices are currently closed, but we will conta…" at bounding box center [476, 225] width 427 height 16
drag, startPoint x: 281, startPoint y: 228, endPoint x: 253, endPoint y: 218, distance: 30.1
click at [257, 218] on div "Thank you for your message. Our offices are currently closed, but we will conta…" at bounding box center [480, 225] width 446 height 27
click at [274, 229] on div "Thank you for your message. Our offices are currently closed, but we will conta…" at bounding box center [476, 225] width 427 height 16
drag, startPoint x: 276, startPoint y: 229, endPoint x: 246, endPoint y: 213, distance: 33.6
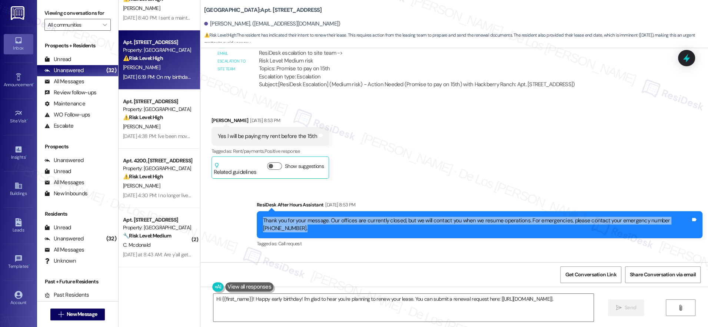
click at [251, 213] on div "Sent via SMS ResiDesk After Hours Assistant [DATE] 8:53 PM Thank you for your m…" at bounding box center [479, 225] width 457 height 59
click at [293, 225] on div "Thank you for your message. Our offices are currently closed, but we will conta…" at bounding box center [476, 225] width 427 height 16
drag, startPoint x: 276, startPoint y: 229, endPoint x: 249, endPoint y: 200, distance: 39.8
click at [251, 200] on div "Sent via SMS ResiDesk After Hours Assistant [DATE] 8:53 PM Thank you for your m…" at bounding box center [479, 225] width 457 height 59
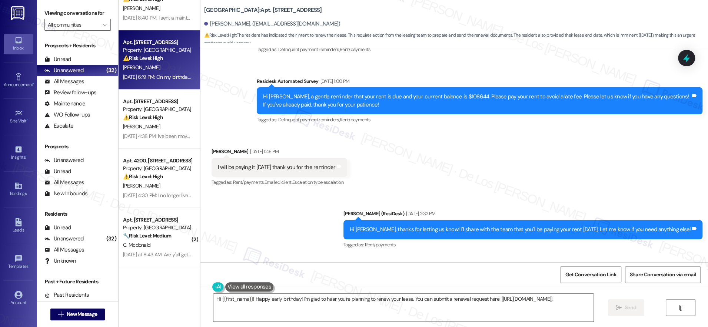
scroll to position [3478, 0]
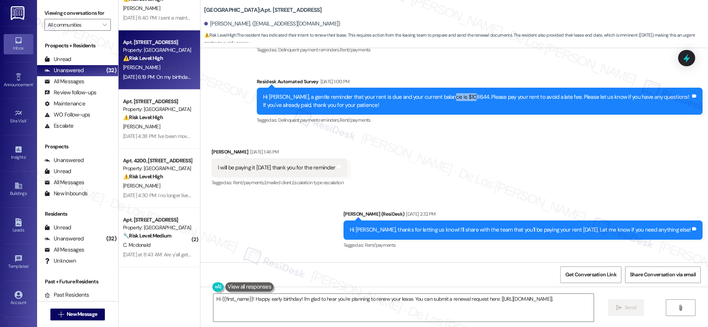
drag, startPoint x: 434, startPoint y: 94, endPoint x: 455, endPoint y: 99, distance: 21.2
click at [455, 99] on div "Hi [PERSON_NAME], a gentle reminder that your rent is due and your current bala…" at bounding box center [476, 101] width 427 height 16
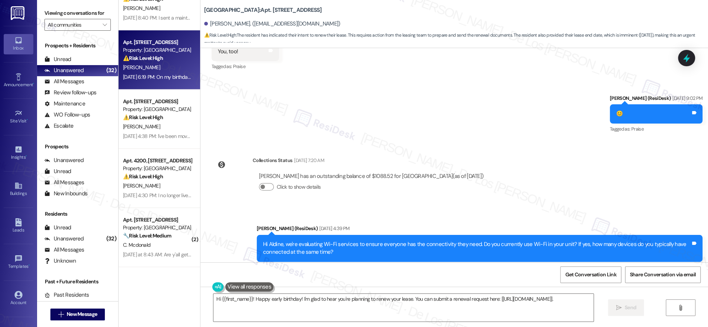
scroll to position [4431, 0]
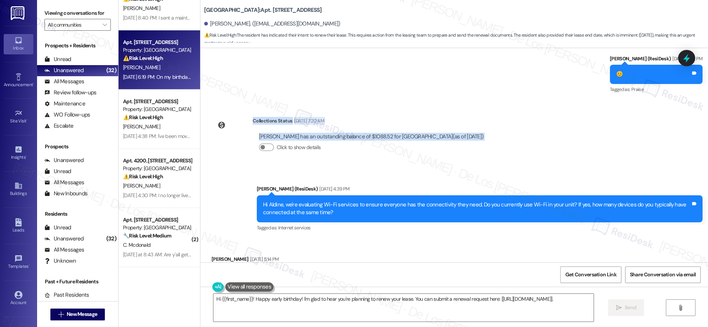
drag, startPoint x: 246, startPoint y: 119, endPoint x: 349, endPoint y: 147, distance: 107.6
click at [355, 146] on div "Collections Status [DATE] 7:20 AM [PERSON_NAME] has an outstanding balance of $…" at bounding box center [371, 140] width 237 height 46
drag, startPoint x: 256, startPoint y: 146, endPoint x: 262, endPoint y: 147, distance: 5.8
click at [260, 146] on span "button" at bounding box center [262, 147] width 4 height 4
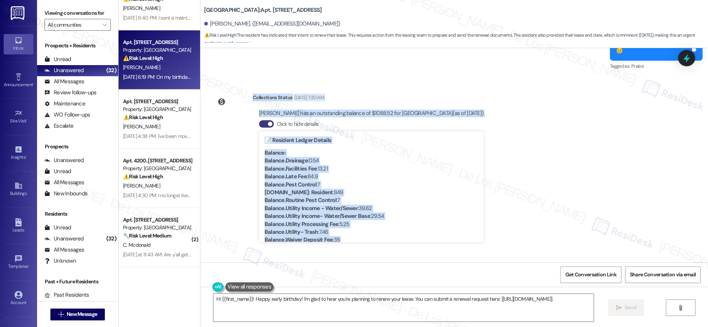
scroll to position [4455, 0]
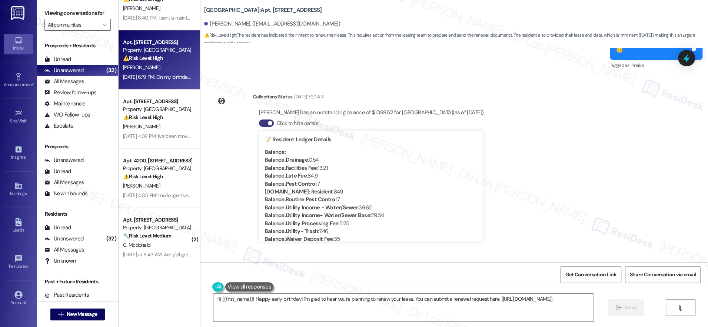
click at [373, 114] on div "[PERSON_NAME] has an outstanding balance of $1088.52 for [GEOGRAPHIC_DATA] (as …" at bounding box center [371, 113] width 224 height 8
drag, startPoint x: 472, startPoint y: 110, endPoint x: 253, endPoint y: 109, distance: 218.5
click at [253, 109] on div "[PERSON_NAME] has an outstanding balance of $1088.52 for Hackberry Ranch (as of…" at bounding box center [371, 176] width 237 height 147
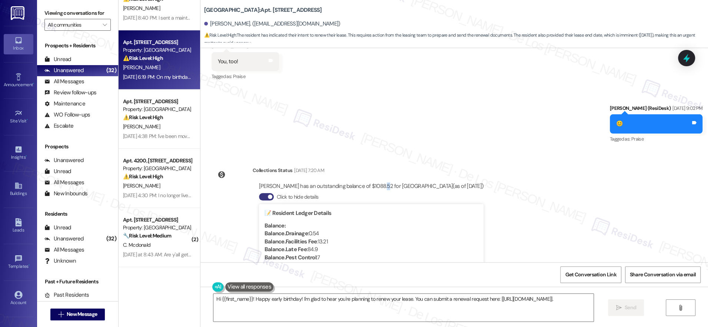
scroll to position [4368, 0]
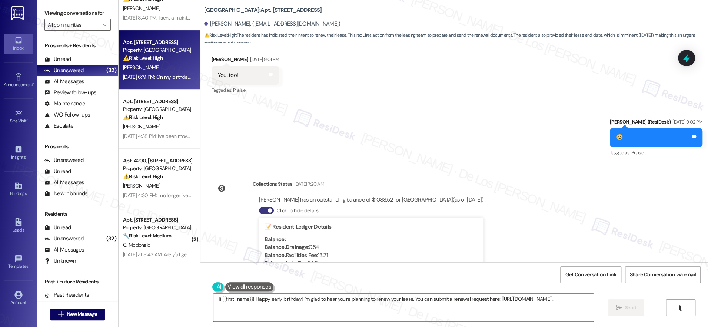
click at [354, 200] on div "[PERSON_NAME] has an outstanding balance of $1088.52 for [GEOGRAPHIC_DATA] (as …" at bounding box center [371, 200] width 224 height 8
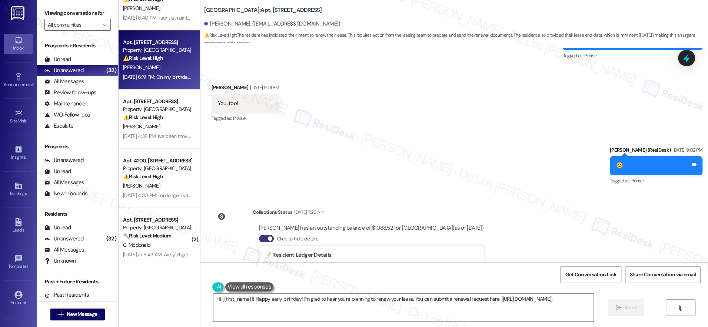
scroll to position [4348, 0]
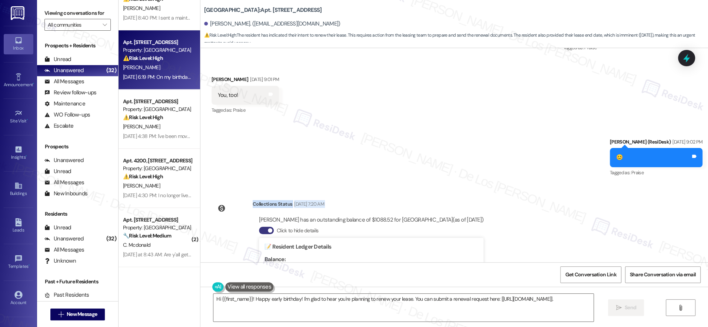
drag, startPoint x: 247, startPoint y: 202, endPoint x: 301, endPoint y: 210, distance: 54.7
click at [301, 210] on div "Collections Status [DATE] 7:20 AM [PERSON_NAME] has an outstanding balance of $…" at bounding box center [350, 279] width 289 height 168
click at [369, 220] on div "[PERSON_NAME] has an outstanding balance of $1088.52 for [GEOGRAPHIC_DATA] (as …" at bounding box center [371, 220] width 224 height 8
drag, startPoint x: 377, startPoint y: 217, endPoint x: 353, endPoint y: 217, distance: 23.7
click at [353, 218] on div "[PERSON_NAME] has an outstanding balance of $1088.52 for [GEOGRAPHIC_DATA] (as …" at bounding box center [371, 220] width 224 height 8
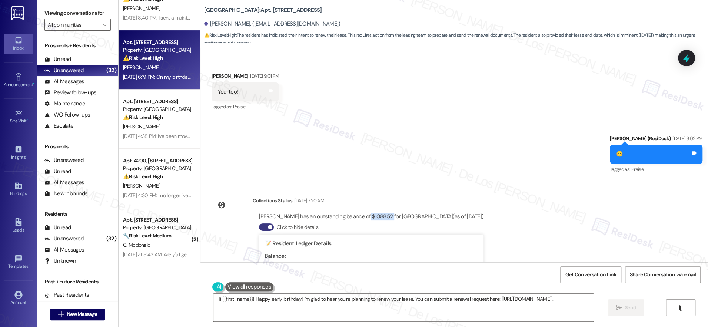
scroll to position [4352, 0]
click at [337, 213] on div "[PERSON_NAME] has an outstanding balance of $1088.52 for [GEOGRAPHIC_DATA] (as …" at bounding box center [371, 216] width 224 height 8
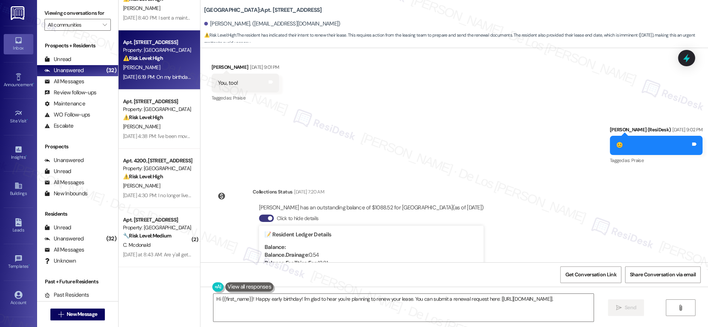
scroll to position [4369, 0]
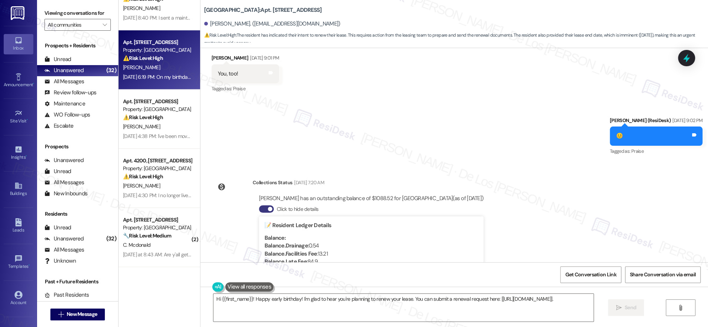
drag, startPoint x: 244, startPoint y: 177, endPoint x: 481, endPoint y: 200, distance: 238.2
click at [481, 200] on div "Collections Status [DATE] 7:20 AM [PERSON_NAME] has an outstanding balance of $…" at bounding box center [350, 257] width 289 height 168
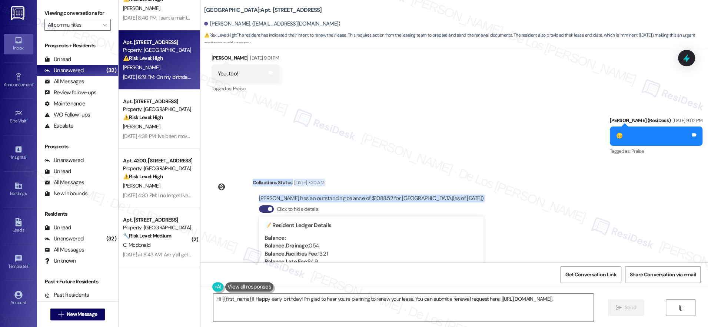
drag, startPoint x: 242, startPoint y: 179, endPoint x: 513, endPoint y: 206, distance: 272.5
click at [513, 206] on div "Lease started [DATE] 8:00 PM Survey, sent via SMS Residesk Automated Survey [DA…" at bounding box center [453, 155] width 507 height 214
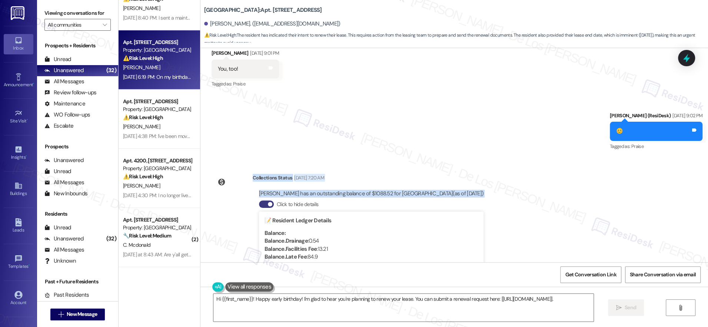
scroll to position [4375, 0]
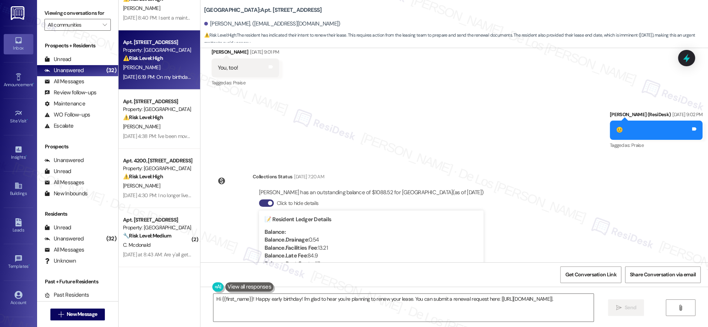
drag, startPoint x: 234, startPoint y: 173, endPoint x: 251, endPoint y: 172, distance: 17.1
click at [236, 173] on div at bounding box center [231, 181] width 37 height 16
drag, startPoint x: 246, startPoint y: 174, endPoint x: 390, endPoint y: 171, distance: 144.1
click at [390, 173] on div "Collections Status [DATE] 7:20 AM" at bounding box center [371, 178] width 237 height 10
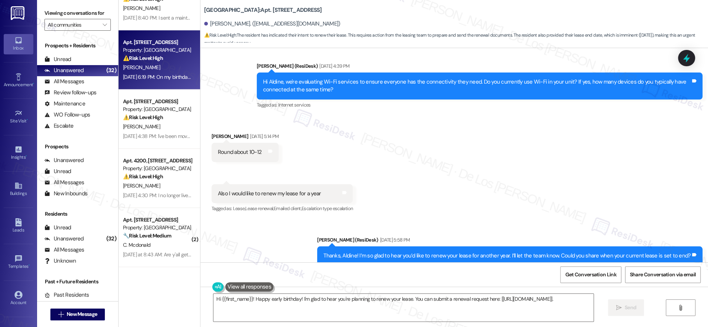
scroll to position [4666, 0]
drag, startPoint x: 337, startPoint y: 90, endPoint x: 258, endPoint y: 91, distance: 78.9
click at [251, 76] on div "Announcement, sent via SMS [PERSON_NAME] (ResiDesk) [DATE] 4:39 PM Hi Aldine, w…" at bounding box center [479, 85] width 457 height 59
click at [360, 89] on div "Hi Aldine, we're evaluating Wi-Fi services to ensure everyone has the connectiv…" at bounding box center [476, 86] width 427 height 16
drag, startPoint x: 332, startPoint y: 88, endPoint x: 252, endPoint y: 80, distance: 80.5
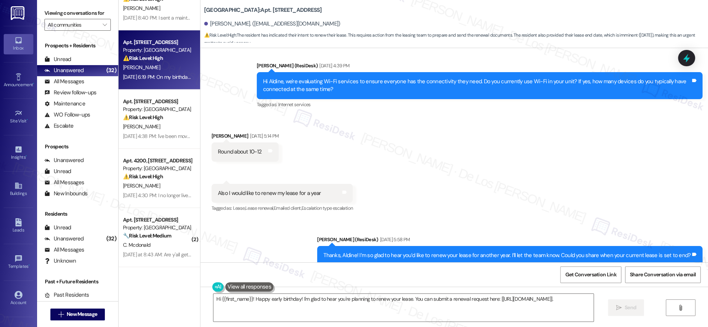
click at [257, 80] on div "Hi Aldine, we're evaluating Wi-Fi services to ensure everyone has the connectiv…" at bounding box center [480, 85] width 446 height 27
click at [333, 90] on div "Hi Aldine, we're evaluating Wi-Fi services to ensure everyone has the connectiv…" at bounding box center [476, 86] width 427 height 16
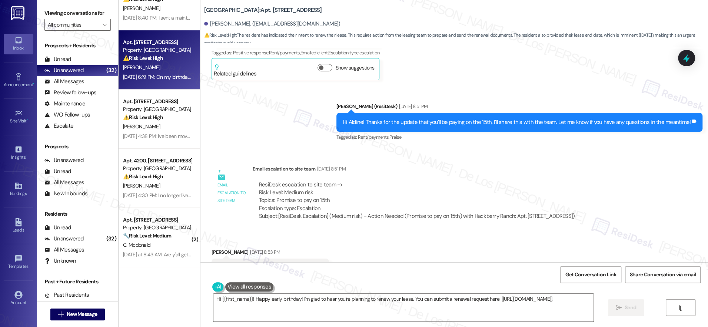
scroll to position [3957, 0]
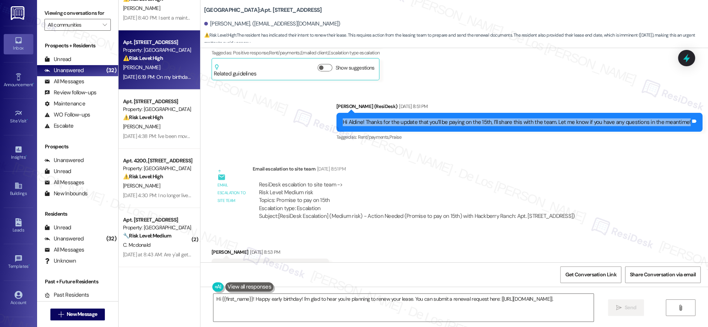
drag, startPoint x: 346, startPoint y: 120, endPoint x: 680, endPoint y: 127, distance: 334.9
click at [681, 127] on div "Hi Aldine! Thanks for the update that you’ll be paying on the 15th, I’ll share …" at bounding box center [519, 122] width 366 height 19
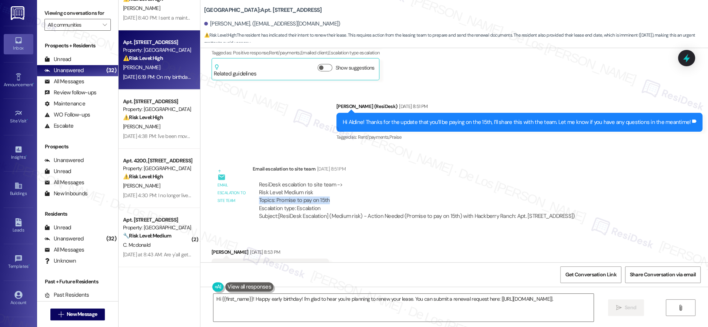
drag, startPoint x: 336, startPoint y: 200, endPoint x: 249, endPoint y: 201, distance: 87.4
click at [253, 201] on div "ResiDesk escalation to site team -> Risk Level: Medium risk Topics: Promise to …" at bounding box center [417, 201] width 328 height 51
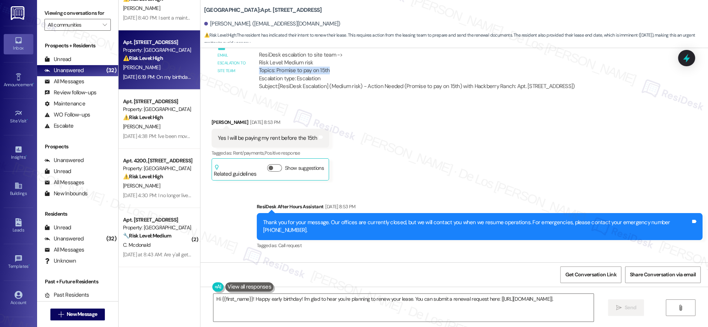
scroll to position [4088, 0]
